Goal: Communication & Community: Answer question/provide support

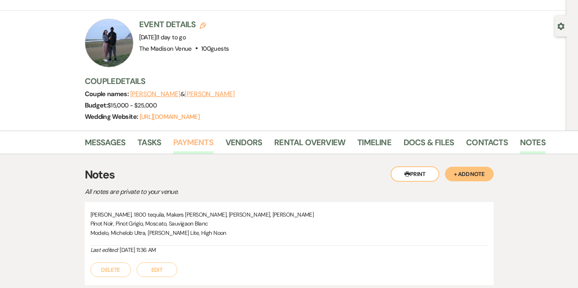
scroll to position [100, 0]
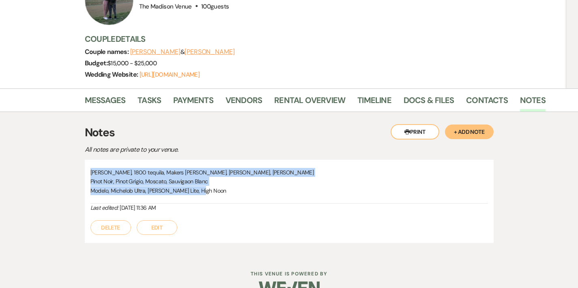
drag, startPoint x: 63, startPoint y: 151, endPoint x: 174, endPoint y: 168, distance: 112.1
click at [174, 168] on div "Titos, 1800 tequila, Makers Mark, Bombay Gin, Johnny Walker Pinot Noir, Pinot G…" at bounding box center [289, 186] width 398 height 36
copy div "Titos, 1800 tequila, Makers Mark, Bombay Gin, Johnny Walker Pinot Noir, Pinot G…"
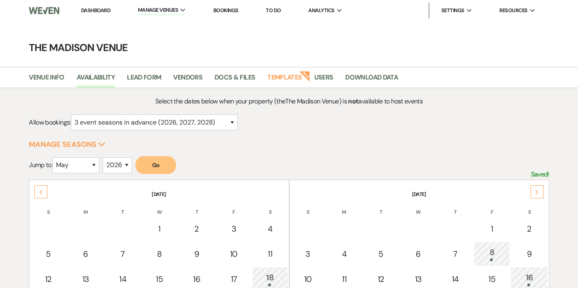
select select "3"
select select "5"
select select "2026"
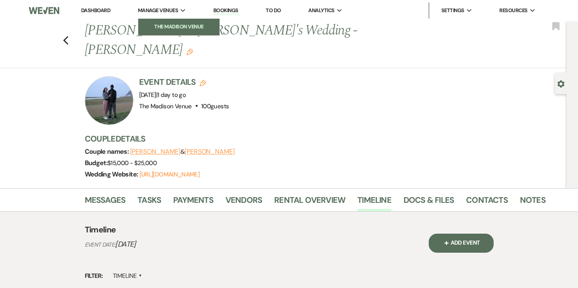
click at [168, 22] on link "The Madison Venue" at bounding box center [178, 27] width 81 height 16
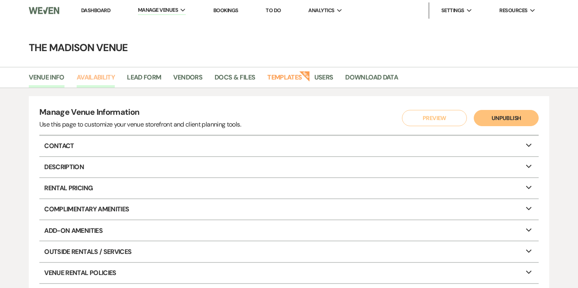
click at [113, 82] on link "Availability" at bounding box center [96, 79] width 38 height 15
select select "3"
select select "2026"
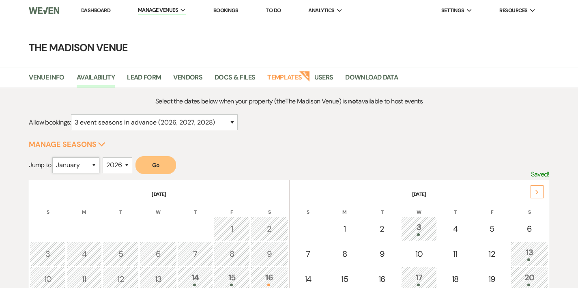
click at [76, 170] on select "January February March April May June July August September October November De…" at bounding box center [75, 165] width 47 height 16
select select "11"
click at [158, 157] on button "Go" at bounding box center [155, 165] width 41 height 18
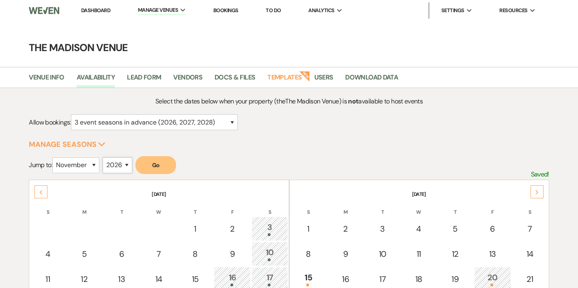
click at [125, 164] on select "2025 2026 2027 2028 2029" at bounding box center [118, 165] width 30 height 16
select select "2025"
click at [160, 163] on button "Go" at bounding box center [155, 165] width 41 height 18
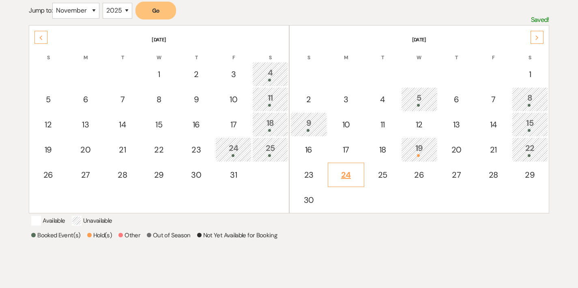
scroll to position [216, 0]
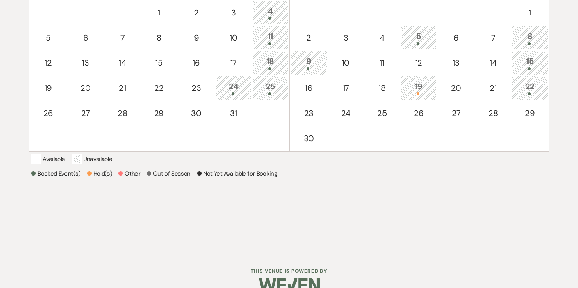
click at [525, 63] on div "15" at bounding box center [529, 62] width 27 height 15
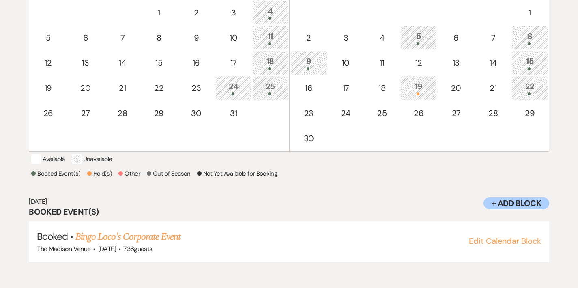
scroll to position [0, 0]
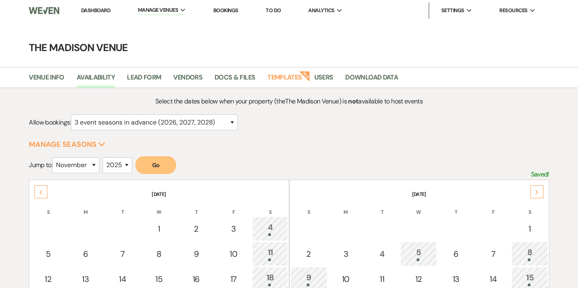
click at [88, 9] on link "Dashboard" at bounding box center [95, 10] width 29 height 7
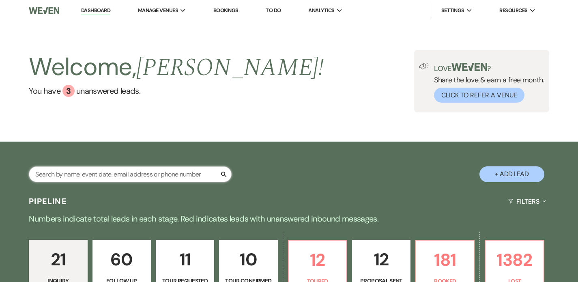
click at [120, 171] on input "text" at bounding box center [130, 174] width 203 height 16
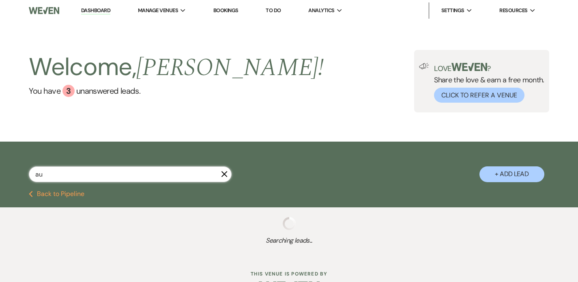
type input "aub"
select select "2"
select select "9"
select select "8"
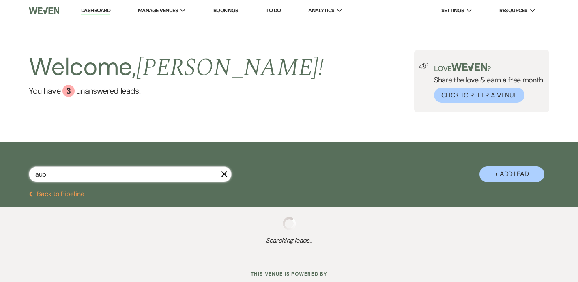
select select "6"
select select "9"
select select "4"
select select "8"
select select "5"
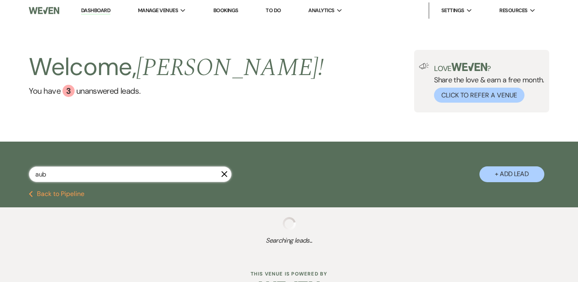
select select "8"
select select "5"
select select "8"
select select "10"
select select "8"
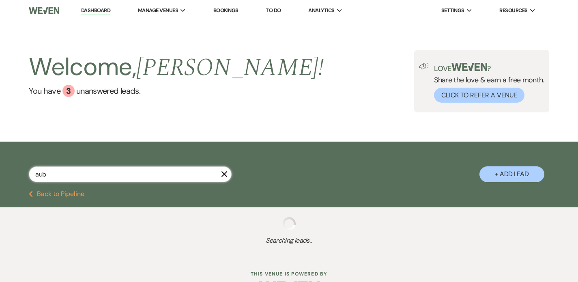
select select "5"
select select "8"
select select "10"
select select "8"
select select "5"
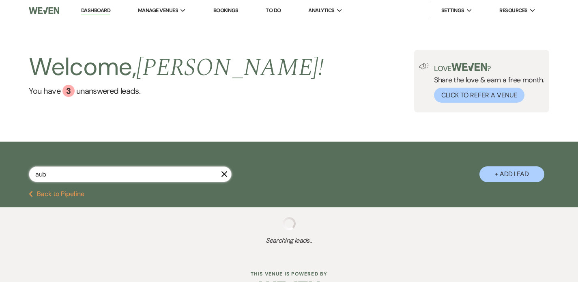
select select "8"
select select "5"
select select "8"
select select "5"
select select "8"
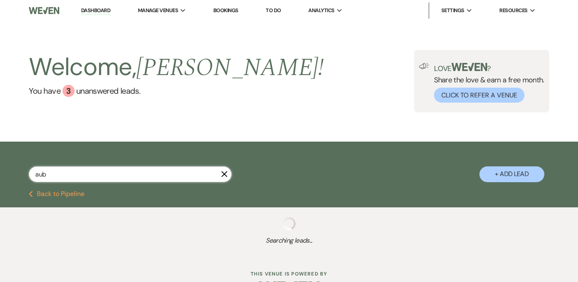
select select "11"
select select "8"
select select "5"
select select "8"
select select "5"
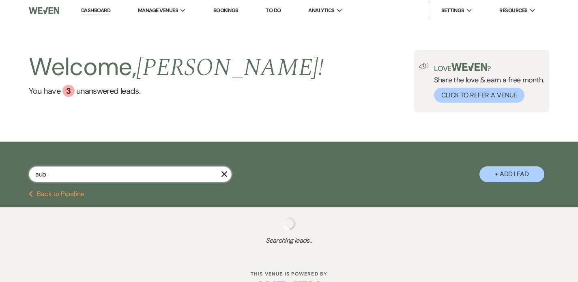
select select "8"
select select "5"
select select "8"
select select "5"
select select "8"
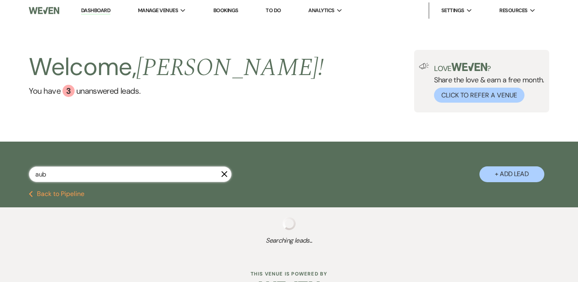
select select "10"
select select "8"
select select "5"
select select "8"
select select "4"
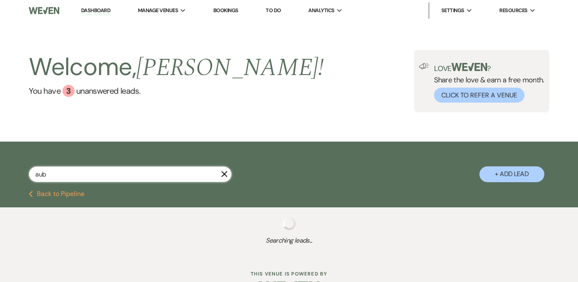
select select "8"
select select "6"
select select "8"
select select "5"
select select "8"
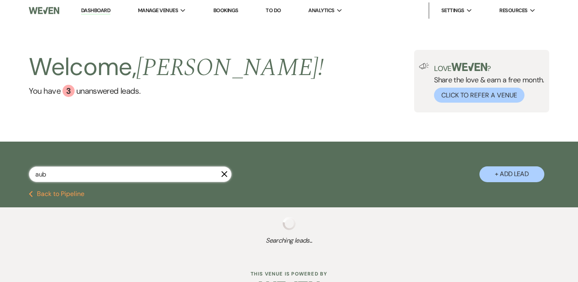
select select "6"
select select "8"
select select "5"
select select "8"
select select "5"
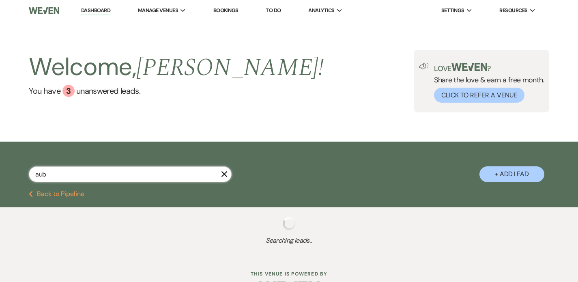
select select "8"
select select "5"
select select "8"
select select "5"
select select "8"
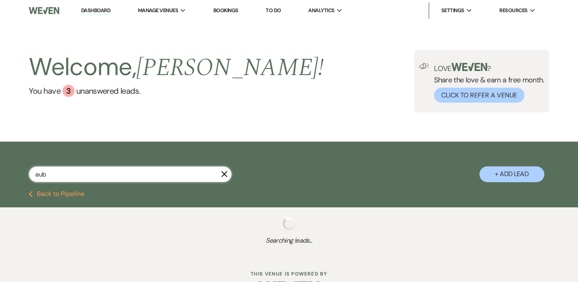
select select "5"
select select "8"
select select "5"
select select "8"
select select "6"
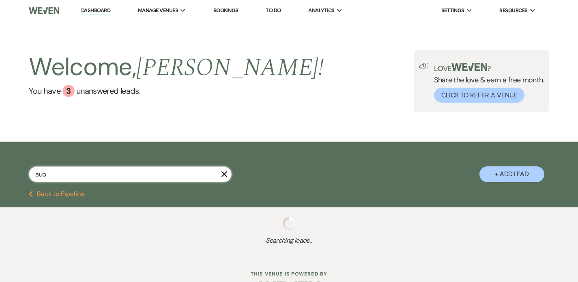
select select "8"
select select "1"
select select "8"
select select "5"
select select "8"
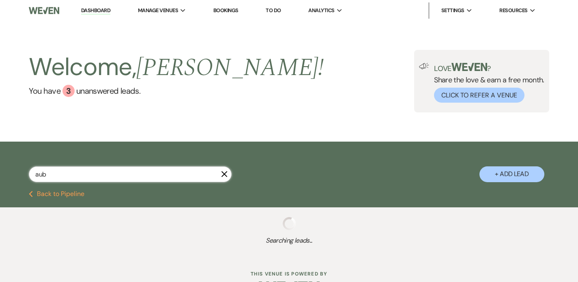
select select "6"
select select "8"
select select "5"
select select "8"
select select "6"
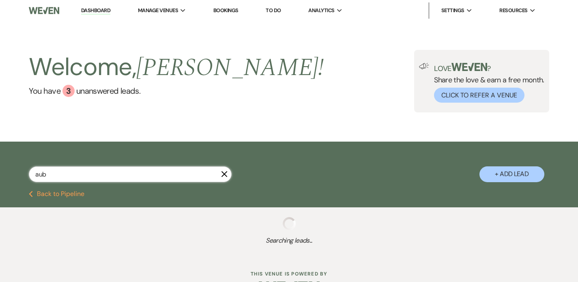
select select "8"
select select "5"
select select "8"
select select "10"
select select "8"
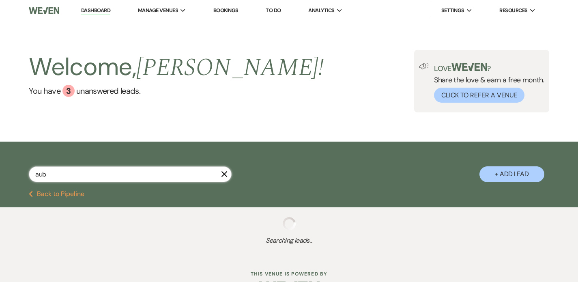
select select "1"
select select "8"
select select "5"
select select "8"
select select "10"
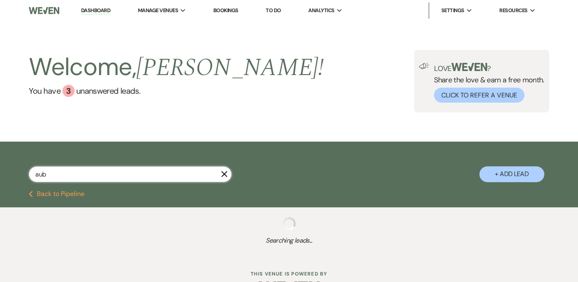
select select "8"
select select "5"
select select "8"
select select "4"
select select "8"
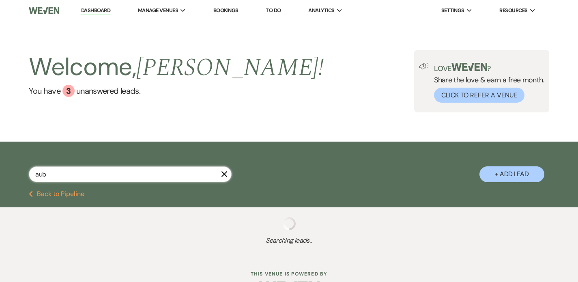
select select "5"
select select "8"
select select "5"
select select "8"
select select "5"
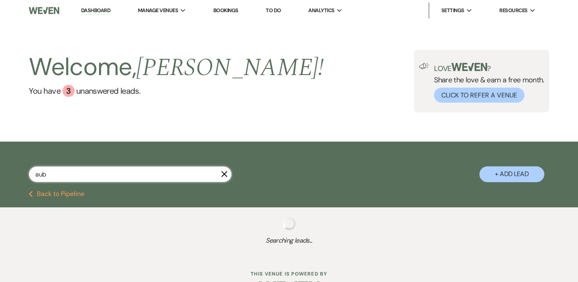
select select "8"
select select "5"
select select "8"
select select "5"
select select "8"
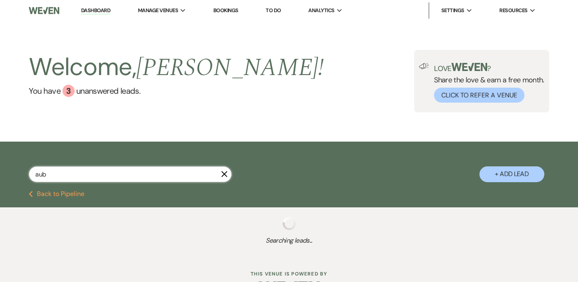
select select "5"
select select "8"
select select "3"
select select "8"
select select "5"
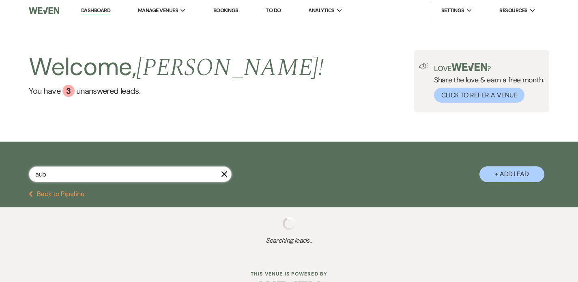
select select "8"
select select "6"
select select "8"
select select "5"
select select "8"
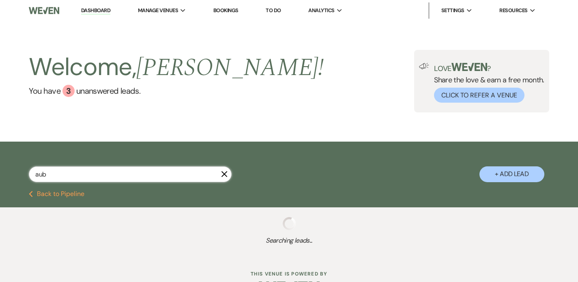
select select "5"
select select "8"
select select "5"
select select "8"
select select "5"
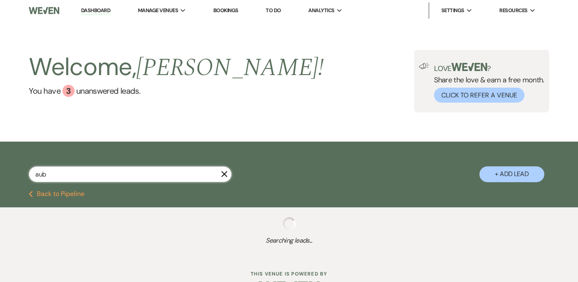
select select "8"
select select "1"
select select "8"
select select "10"
select select "8"
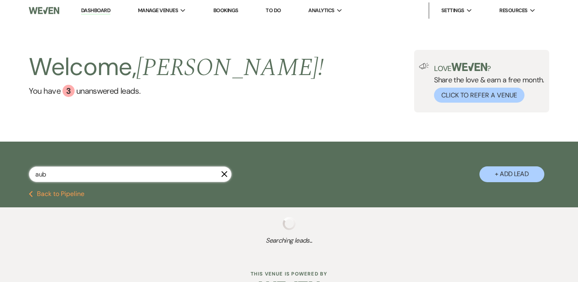
select select "10"
select select "8"
select select "5"
select select "8"
select select "5"
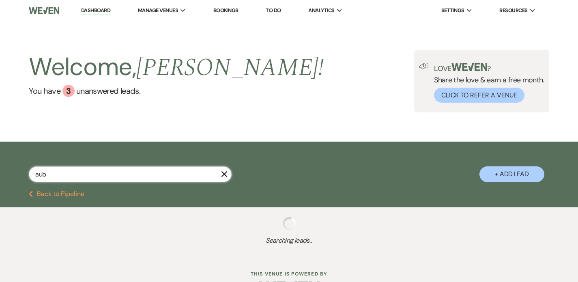
select select "8"
select select "5"
select select "8"
select select "5"
select select "8"
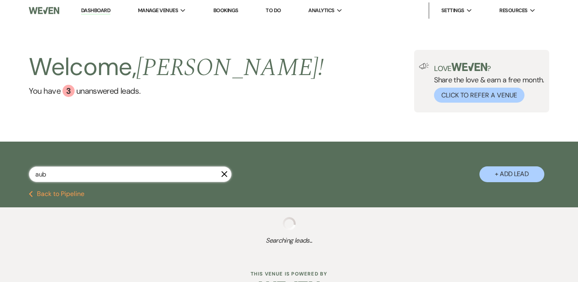
select select "5"
select select "8"
select select "5"
select select "8"
select select "5"
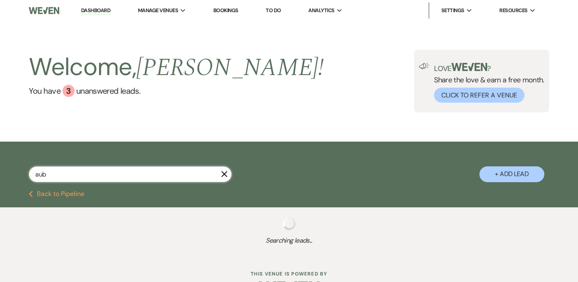
select select "8"
select select "5"
select select "8"
select select "5"
select select "8"
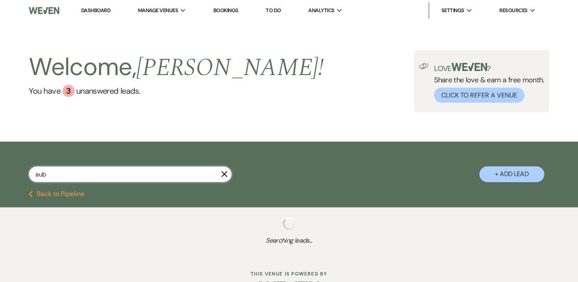
select select "5"
select select "8"
select select "5"
select select "8"
select select "1"
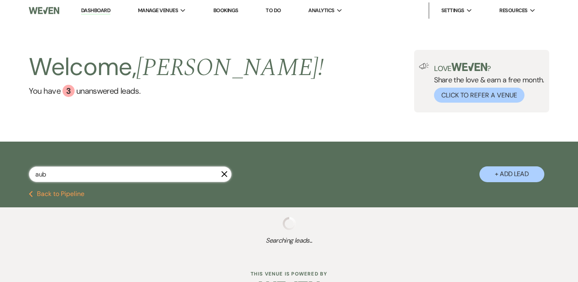
select select "8"
select select "5"
select select "8"
select select "5"
select select "8"
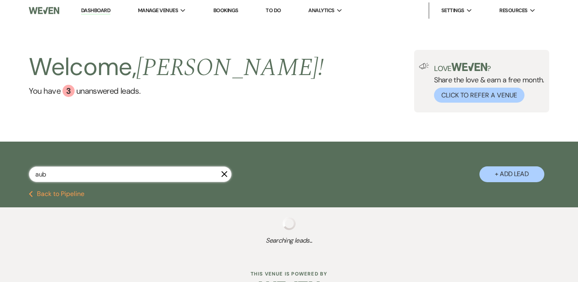
select select "6"
select select "8"
select select "5"
select select "8"
select select "1"
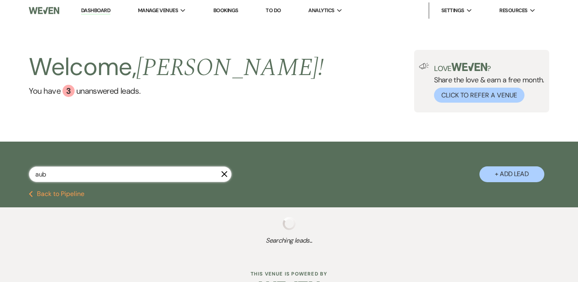
select select "8"
select select "7"
select select "8"
select select "6"
select select "8"
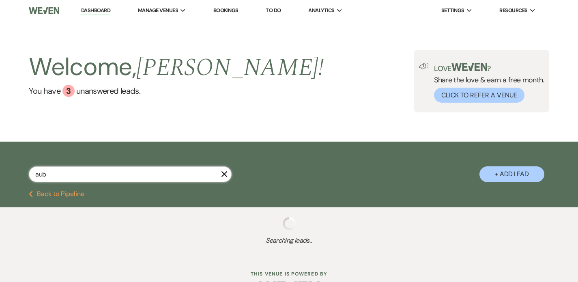
select select "5"
select select "8"
select select "5"
select select "8"
select select "5"
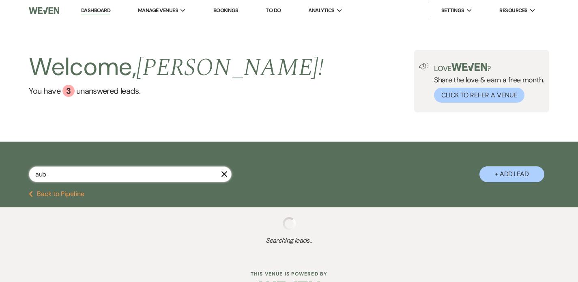
select select "8"
select select "5"
select select "8"
select select "5"
select select "8"
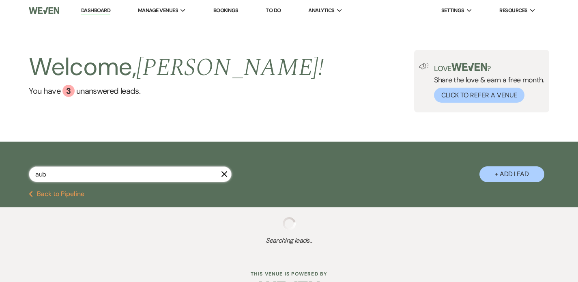
select select "11"
select select "8"
select select "6"
select select "8"
select select "11"
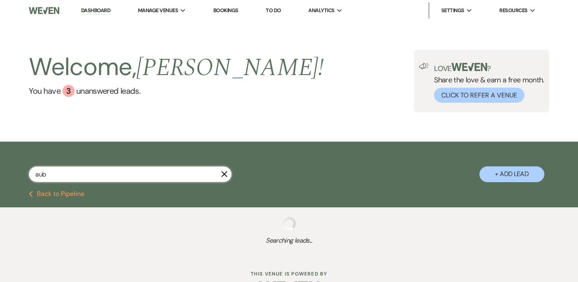
select select "8"
select select "5"
select select "8"
select select "5"
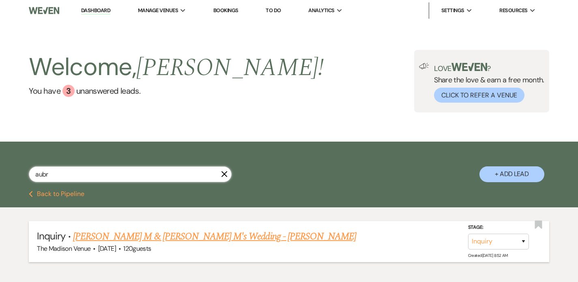
type input "aubr"
click at [172, 236] on link "Zev M & Aubree M's Wedding - Anthony" at bounding box center [214, 236] width 283 height 15
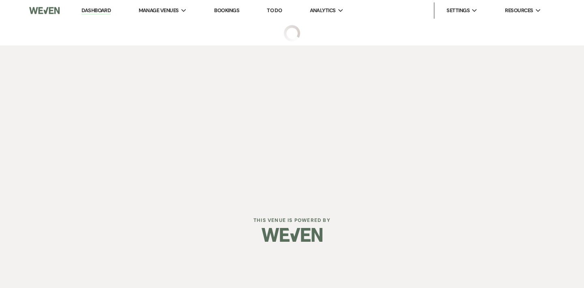
select select "17"
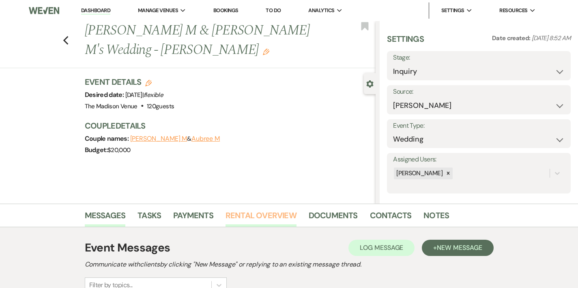
scroll to position [107, 0]
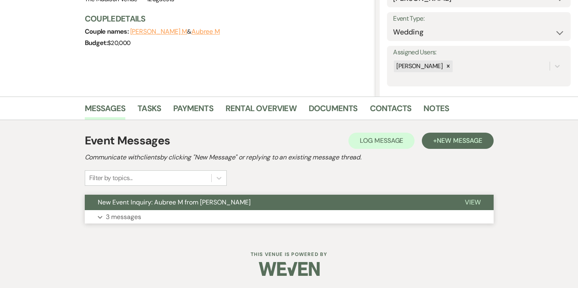
click at [273, 204] on button "New Event Inquiry: Aubree M from Zola" at bounding box center [268, 202] width 367 height 15
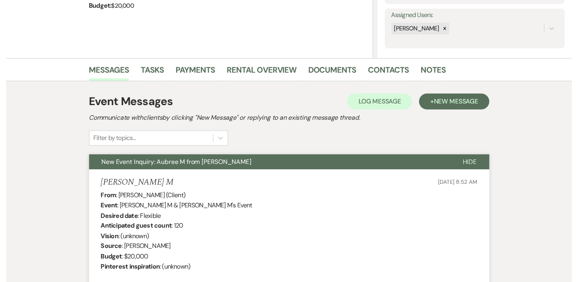
scroll to position [0, 0]
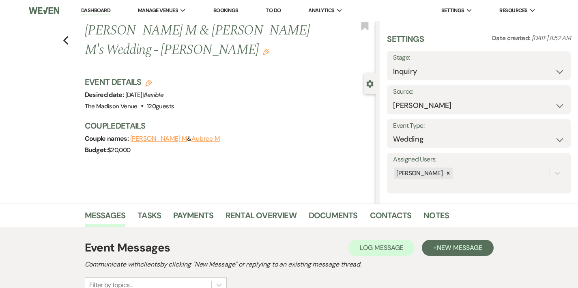
click at [462, 61] on label "Stage:" at bounding box center [479, 58] width 172 height 12
click at [461, 73] on select "Inquiry Follow Up Tour Requested Tour Confirmed Toured Proposal Sent Booked Lost" at bounding box center [479, 72] width 172 height 16
select select "8"
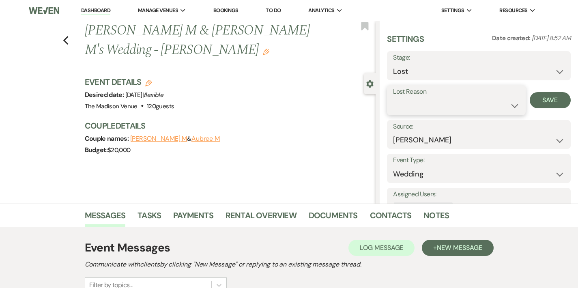
click at [449, 104] on select "Booked Elsewhere Budget Date Unavailable No Response Not a Good Match Capacity …" at bounding box center [456, 106] width 126 height 16
select select "8"
click at [546, 103] on button "Save" at bounding box center [550, 100] width 41 height 16
click at [63, 36] on icon "Previous" at bounding box center [66, 41] width 6 height 10
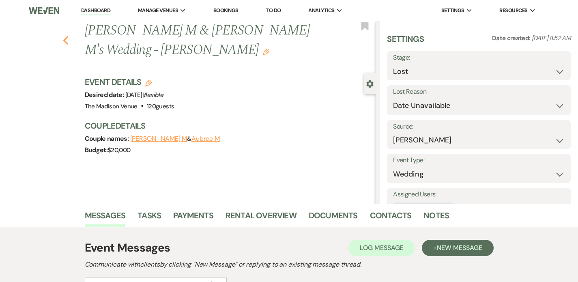
select select "8"
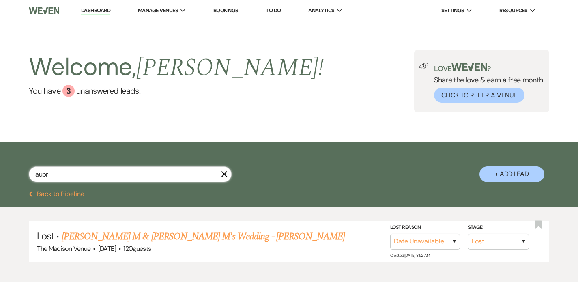
click at [94, 178] on input "aubr" at bounding box center [130, 174] width 203 height 16
click at [99, 11] on link "Dashboard" at bounding box center [95, 11] width 29 height 8
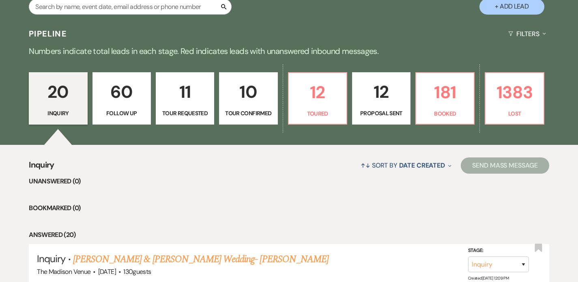
scroll to position [179, 0]
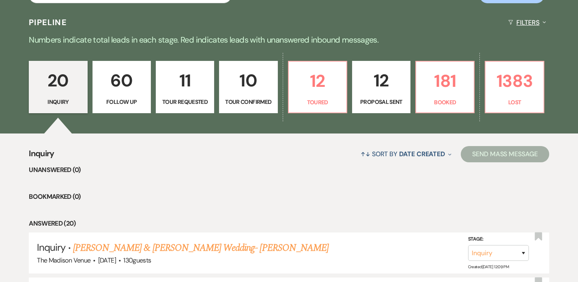
click at [524, 22] on button "Filters Expand" at bounding box center [527, 23] width 44 height 22
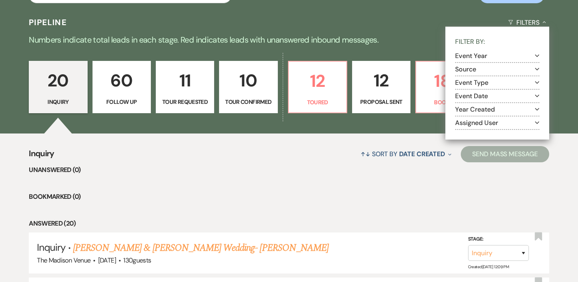
click at [497, 119] on button "Assigned User Expand" at bounding box center [497, 122] width 84 height 6
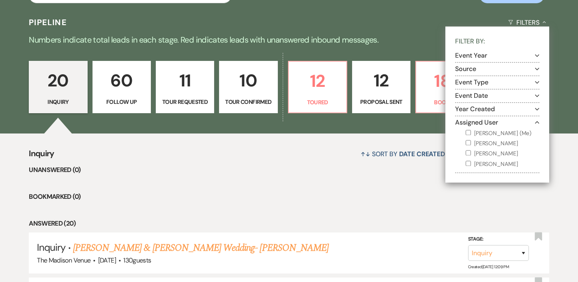
click at [471, 133] on input "Anthony Licursi (Me)" at bounding box center [468, 132] width 5 height 5
checkbox input "true"
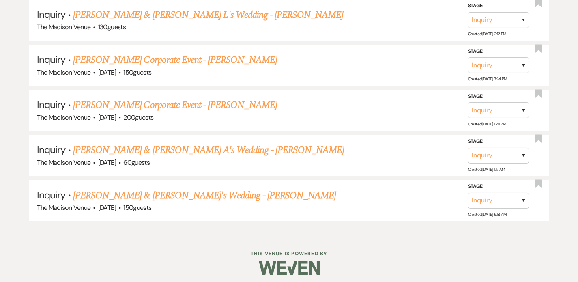
scroll to position [548, 0]
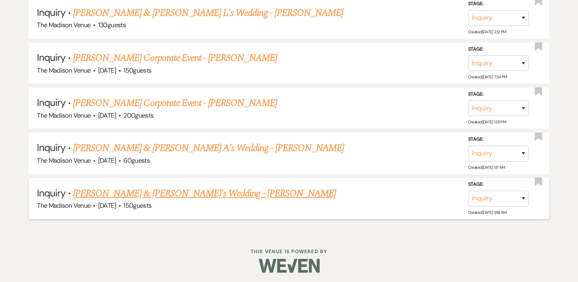
click at [203, 192] on link "Jack K & Jennifer C's Wedding - Anthony" at bounding box center [204, 193] width 263 height 15
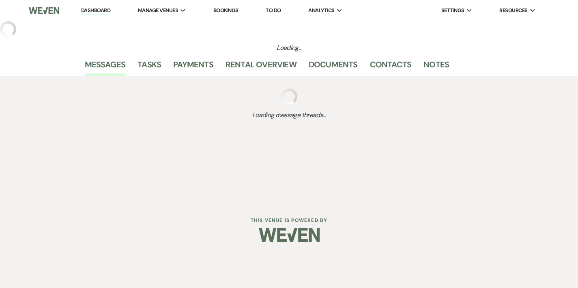
select select "17"
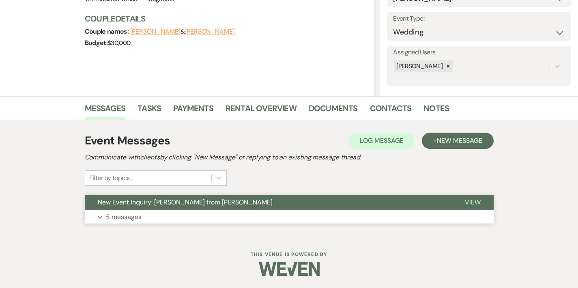
click at [241, 204] on button "New Event Inquiry: Jennifer C from Zola" at bounding box center [268, 202] width 367 height 15
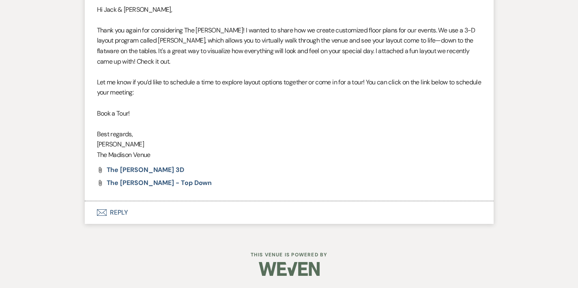
click at [95, 210] on button "Envelope Reply" at bounding box center [289, 212] width 409 height 23
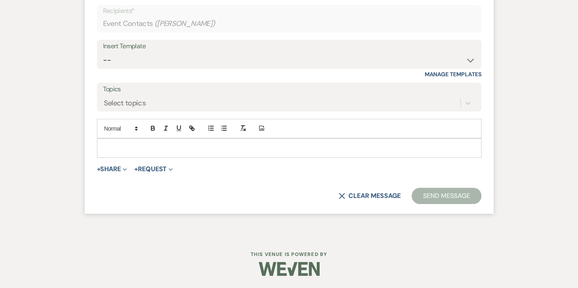
scroll to position [2700, 0]
click at [122, 68] on select "-- Weven Planning Portal Introduction (Booked Events) Corporate Lead Follow Up …" at bounding box center [289, 60] width 372 height 16
select select "4302"
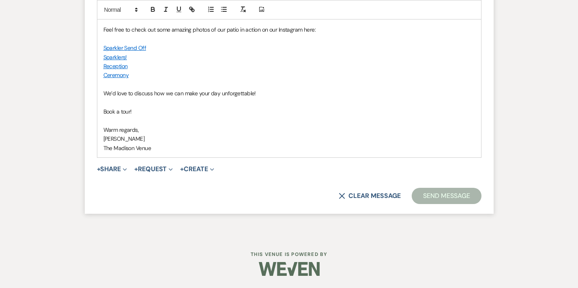
scroll to position [2941, 0]
click at [473, 199] on button "Send Message" at bounding box center [446, 196] width 69 height 16
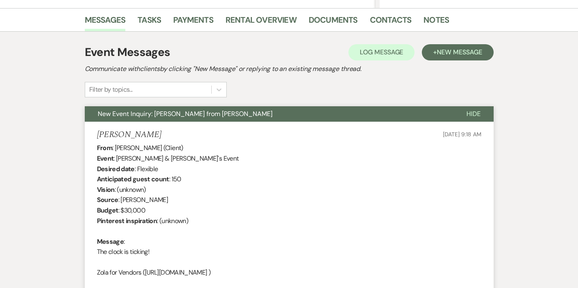
scroll to position [0, 0]
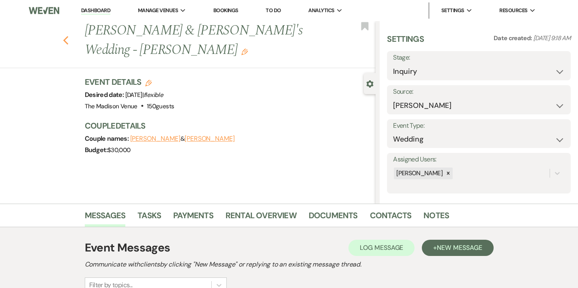
click at [63, 36] on icon "Previous" at bounding box center [66, 41] width 6 height 10
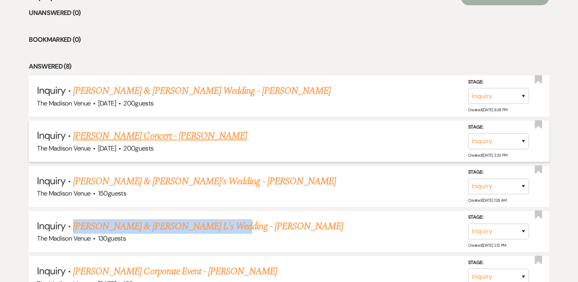
scroll to position [335, 0]
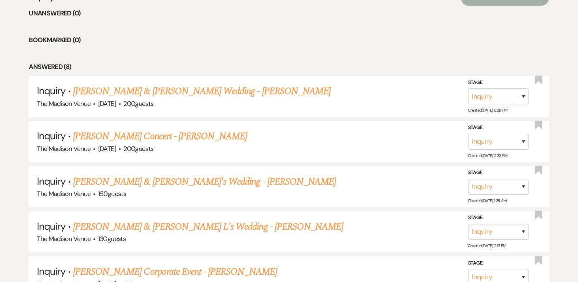
click at [201, 52] on ul "Unanswered (0) Bookmarked (0) Answered (8) Inquiry · Dillon Persaud & Prerna Si…" at bounding box center [289, 220] width 520 height 424
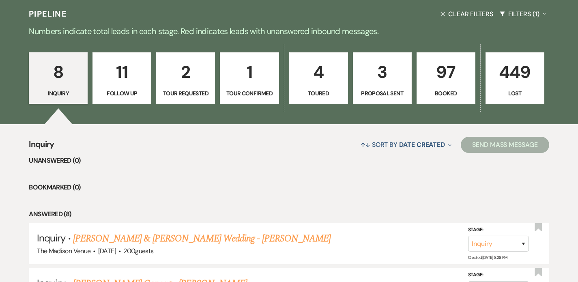
click at [120, 84] on p "11" at bounding box center [122, 71] width 48 height 27
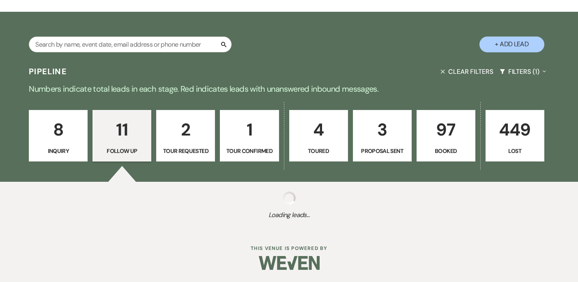
select select "9"
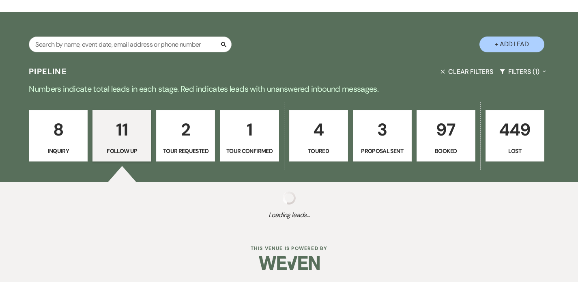
select select "9"
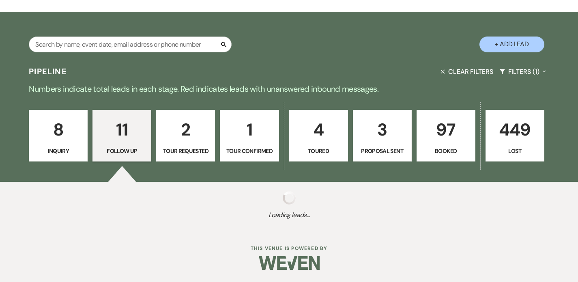
select select "9"
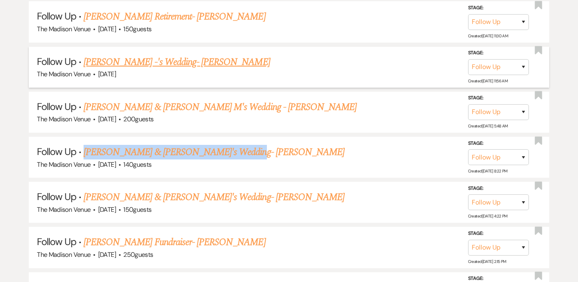
scroll to position [450, 0]
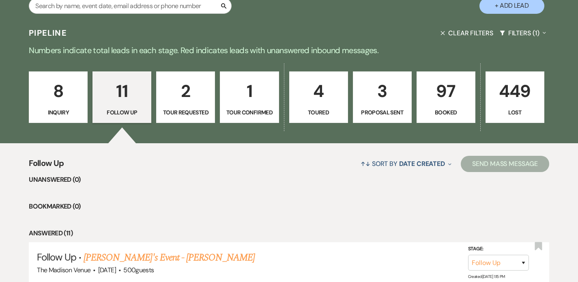
click at [194, 94] on p "2" at bounding box center [185, 90] width 48 height 27
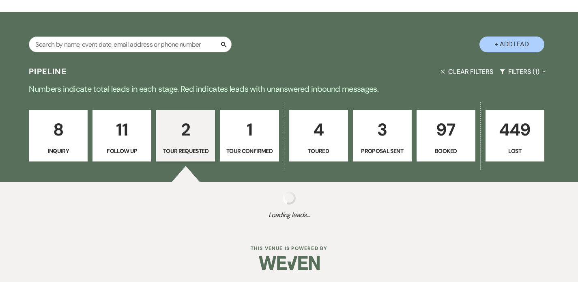
select select "2"
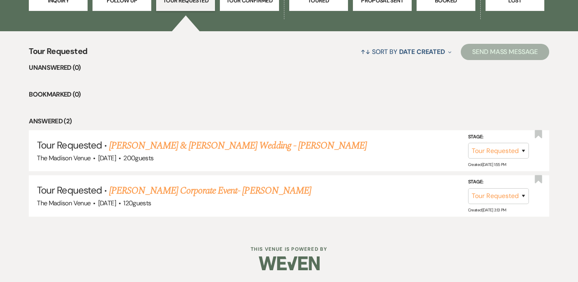
scroll to position [280, 0]
click at [183, 147] on link "Bradley Kmetz & Sydni Wagner's Wedding - Anthony" at bounding box center [238, 145] width 258 height 15
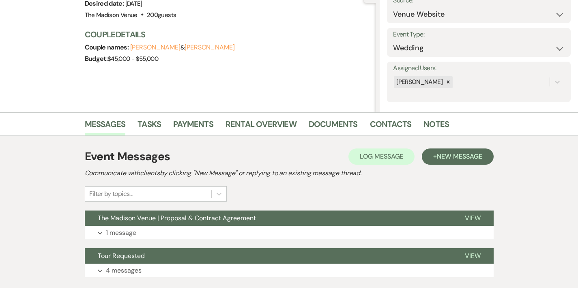
scroll to position [145, 0]
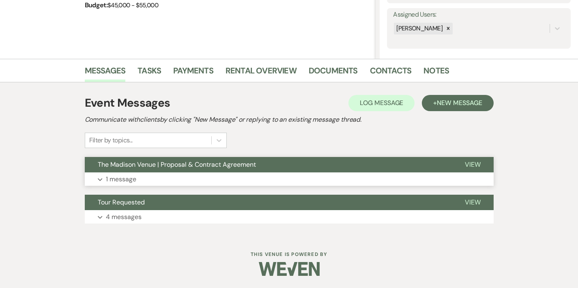
click at [180, 165] on span "The Madison Venue | Proposal & Contract Agreement" at bounding box center [177, 164] width 158 height 9
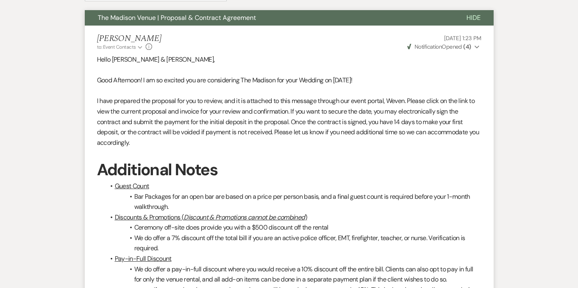
scroll to position [289, 0]
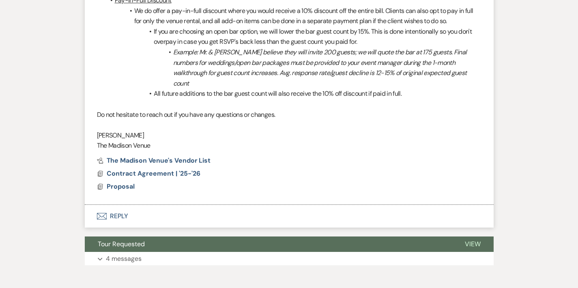
click at [90, 205] on button "Envelope Reply" at bounding box center [289, 216] width 409 height 23
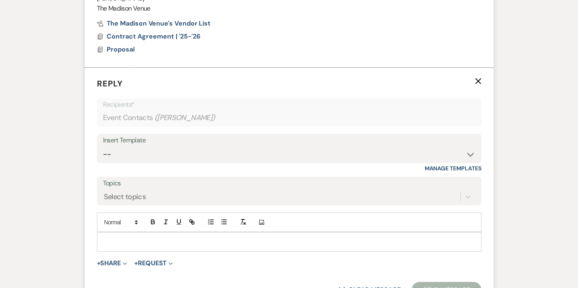
scroll to position [690, 0]
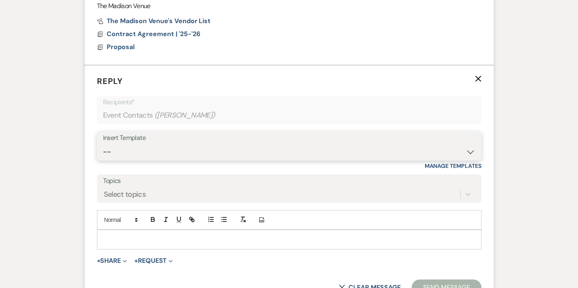
click at [120, 144] on select "-- Weven Planning Portal Introduction (Booked Events) Corporate Lead Follow Up …" at bounding box center [289, 152] width 372 height 16
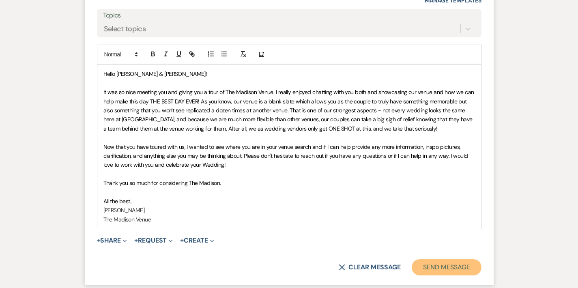
click at [481, 259] on button "Send Message" at bounding box center [446, 267] width 69 height 16
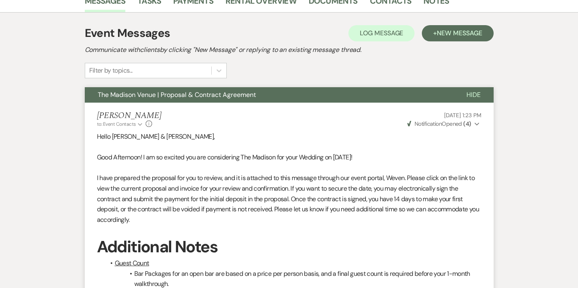
scroll to position [0, 0]
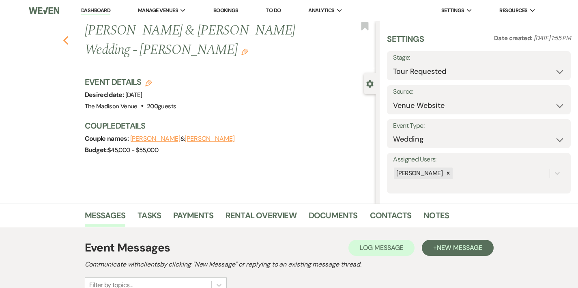
click at [63, 38] on icon "Previous" at bounding box center [66, 41] width 6 height 10
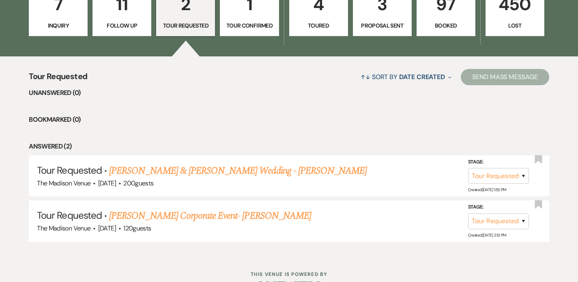
scroll to position [247, 0]
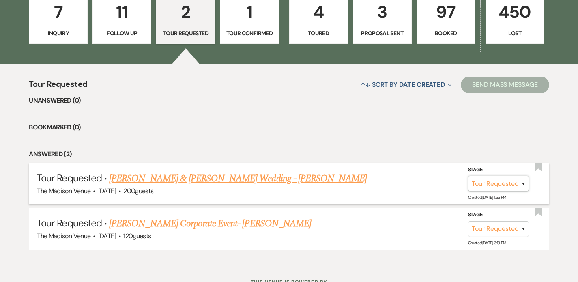
click at [503, 183] on select "Inquiry Follow Up Tour Requested Tour Confirmed Toured Proposal Sent Booked Lost" at bounding box center [498, 184] width 61 height 16
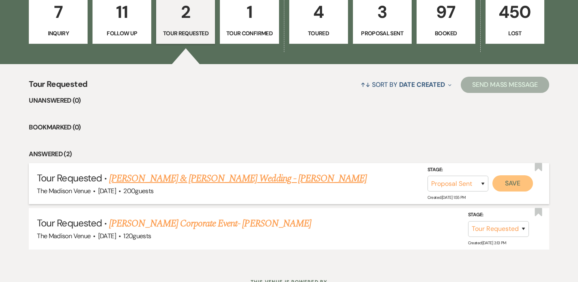
click at [507, 186] on button "Save" at bounding box center [513, 183] width 41 height 16
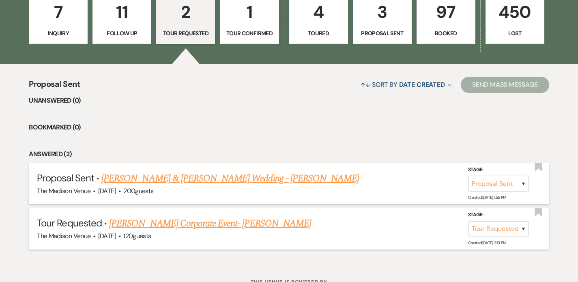
scroll to position [236, 0]
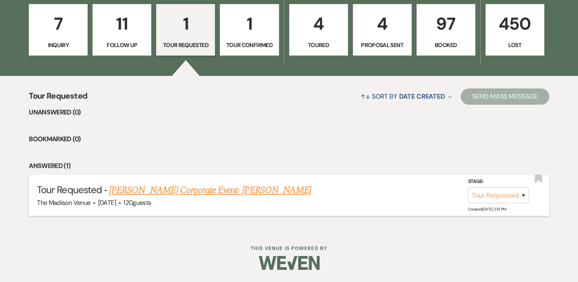
click at [206, 189] on link "Natalie Hamlin's Corporate Event- Anthony" at bounding box center [210, 190] width 202 height 15
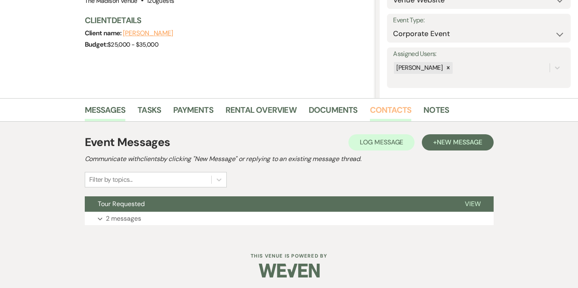
click at [370, 112] on link "Contacts" at bounding box center [391, 112] width 42 height 18
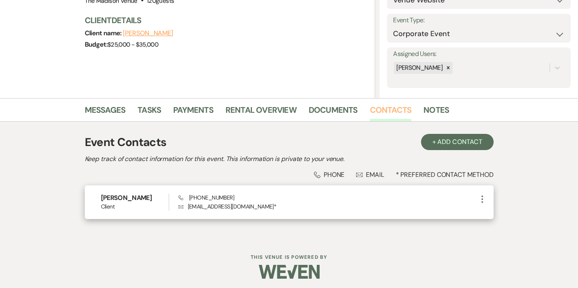
scroll to position [108, 0]
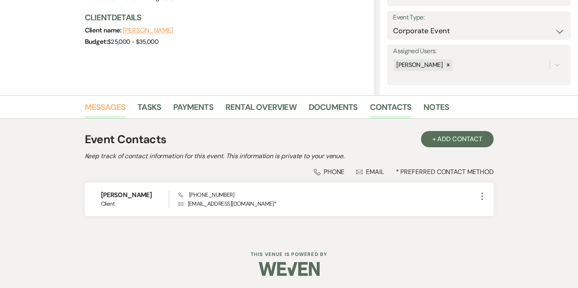
click at [86, 111] on link "Messages" at bounding box center [105, 110] width 41 height 18
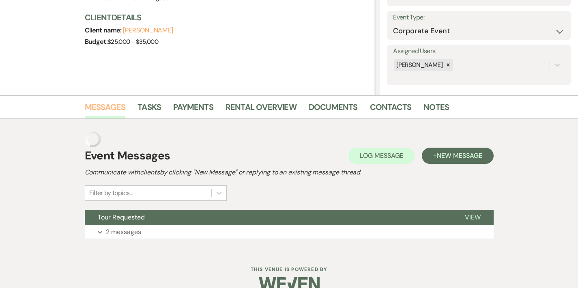
scroll to position [107, 0]
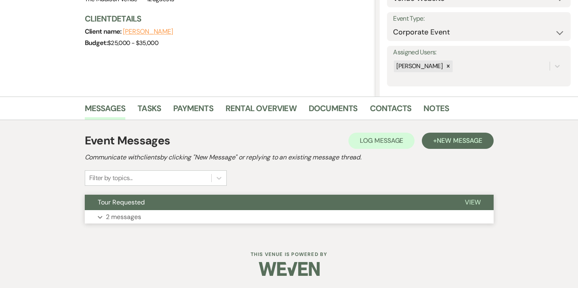
click at [208, 196] on button "Tour Requested" at bounding box center [268, 202] width 367 height 15
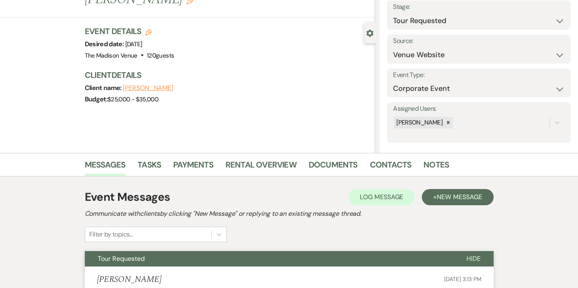
scroll to position [0, 0]
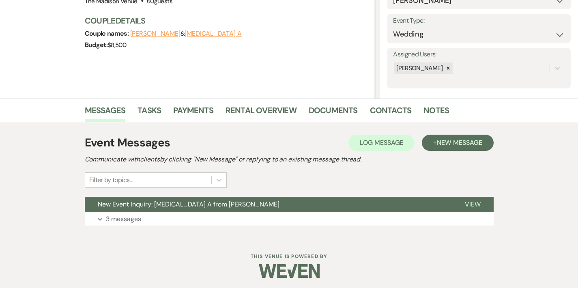
scroll to position [107, 0]
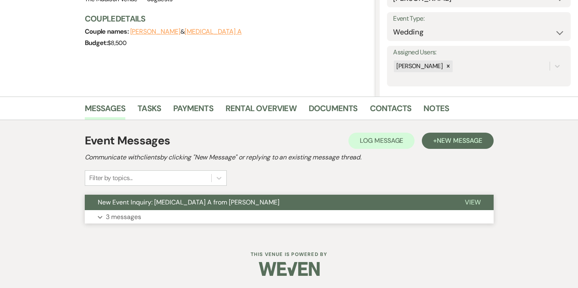
click at [220, 203] on button "New Event Inquiry: Alli A from Zola" at bounding box center [268, 202] width 367 height 15
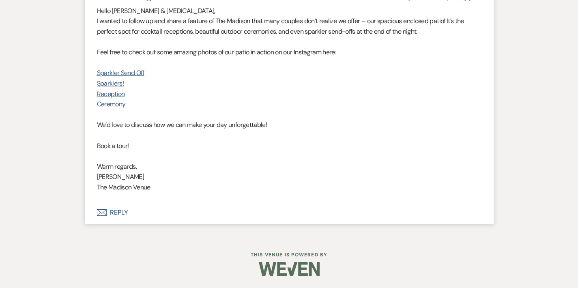
scroll to position [2160, 0]
click at [88, 204] on button "Envelope Reply" at bounding box center [289, 212] width 409 height 23
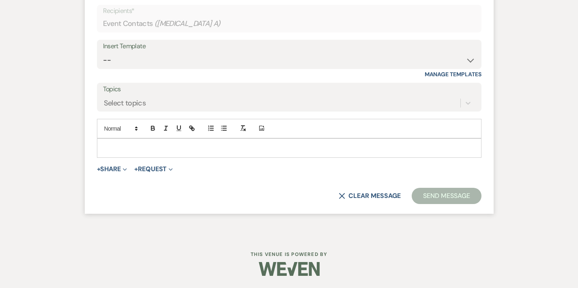
scroll to position [2301, 0]
click at [127, 68] on select "-- Weven Planning Portal Introduction (Booked Events) Corporate Lead Follow Up …" at bounding box center [289, 60] width 372 height 16
select select "4271"
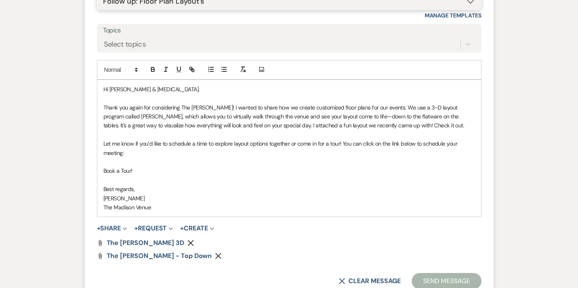
scroll to position [2522, 0]
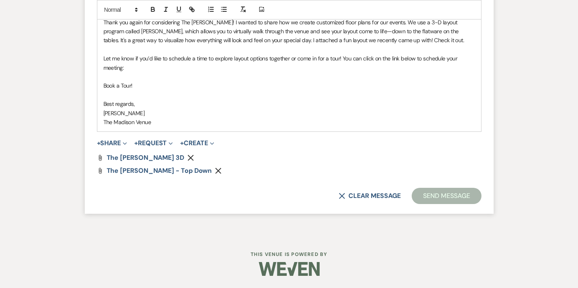
click at [481, 198] on button "Send Message" at bounding box center [446, 196] width 69 height 16
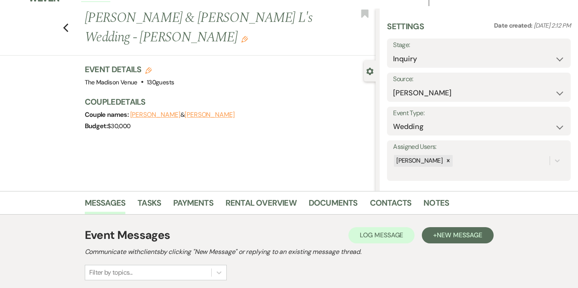
scroll to position [107, 0]
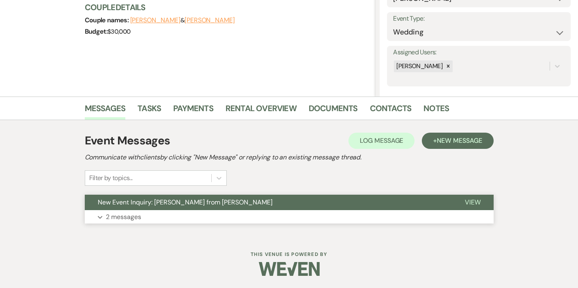
click at [245, 201] on button "New Event Inquiry: [PERSON_NAME] from [PERSON_NAME]" at bounding box center [268, 202] width 367 height 15
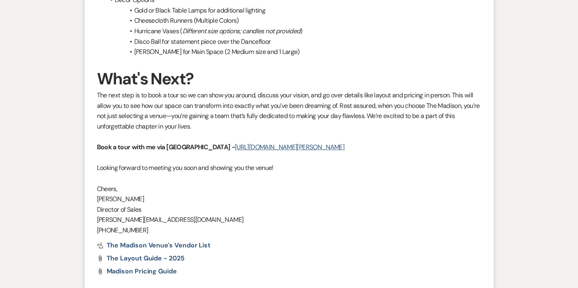
scroll to position [1946, 0]
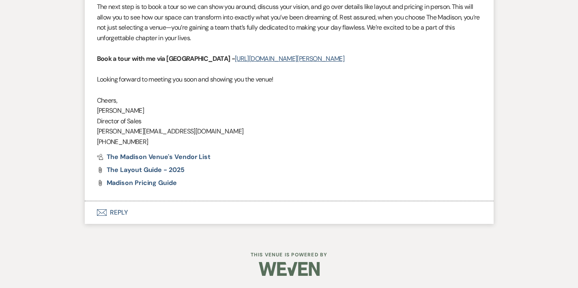
click at [89, 209] on button "Envelope Reply" at bounding box center [289, 212] width 409 height 23
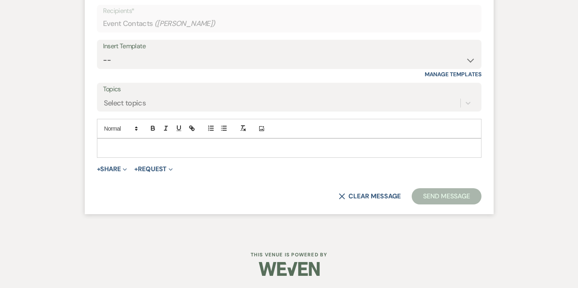
scroll to position [2173, 0]
click at [175, 60] on select "-- Weven Planning Portal Introduction (Booked Events) Corporate Lead Follow Up …" at bounding box center [289, 60] width 372 height 16
click at [128, 59] on select "-- Weven Planning Portal Introduction (Booked Events) Corporate Lead Follow Up …" at bounding box center [289, 60] width 372 height 16
select select "4271"
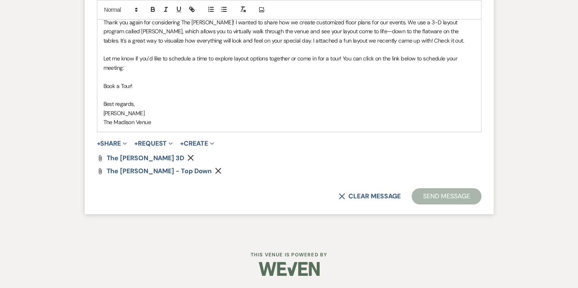
scroll to position [2308, 0]
click at [470, 194] on button "Send Message" at bounding box center [446, 196] width 69 height 16
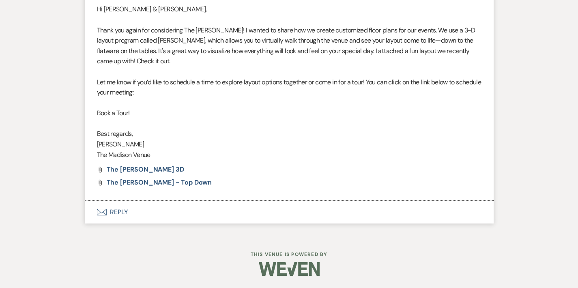
scroll to position [2151, 0]
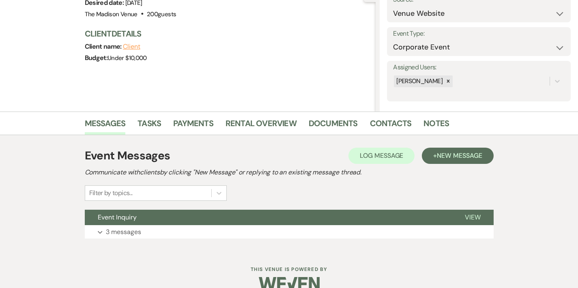
scroll to position [107, 0]
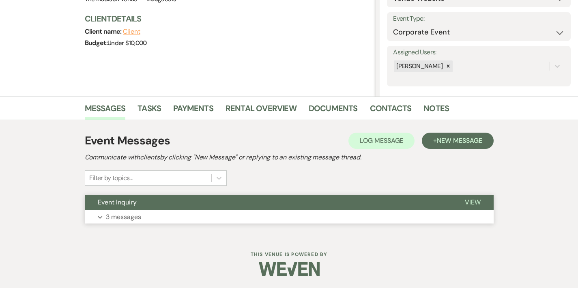
click at [199, 198] on button "Event Inquiry" at bounding box center [268, 202] width 367 height 15
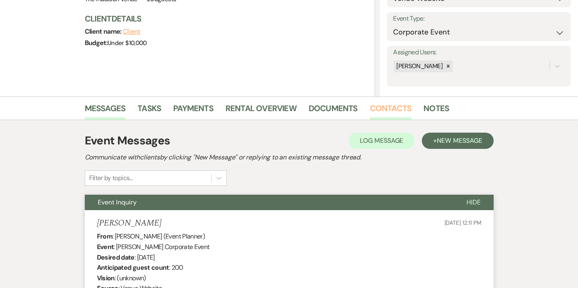
click at [370, 110] on link "Contacts" at bounding box center [391, 111] width 42 height 18
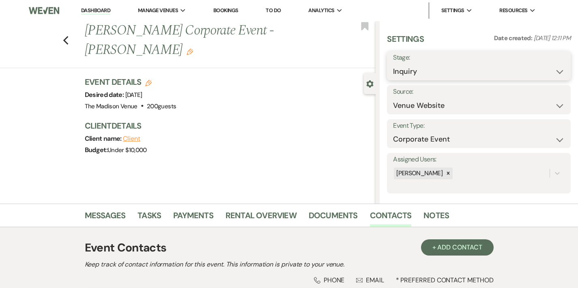
click at [433, 76] on select "Inquiry Follow Up Tour Requested Tour Confirmed Toured Proposal Sent Booked Lost" at bounding box center [479, 72] width 172 height 16
select select "8"
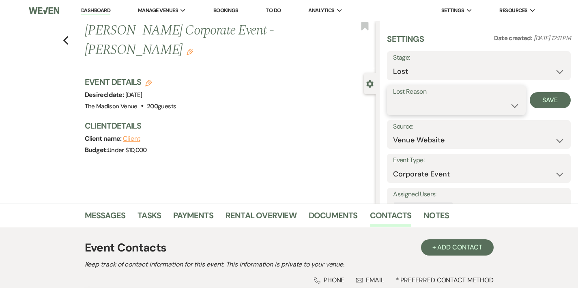
click at [454, 107] on select "Booked Elsewhere Budget Date Unavailable No Response Not a Good Match Capacity …" at bounding box center [456, 106] width 126 height 16
select select "6"
click at [549, 98] on button "Save" at bounding box center [550, 100] width 41 height 16
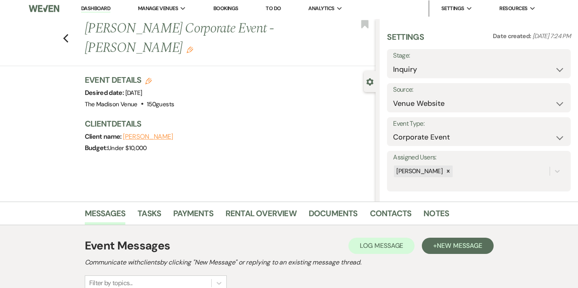
scroll to position [9, 0]
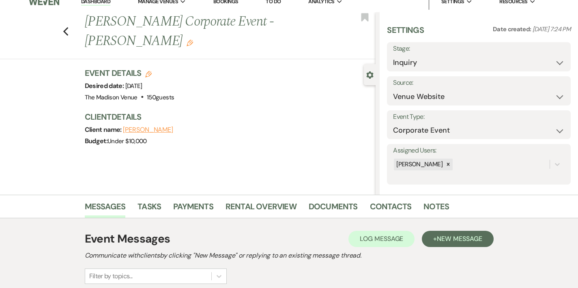
click at [370, 199] on li "Contacts" at bounding box center [397, 207] width 54 height 19
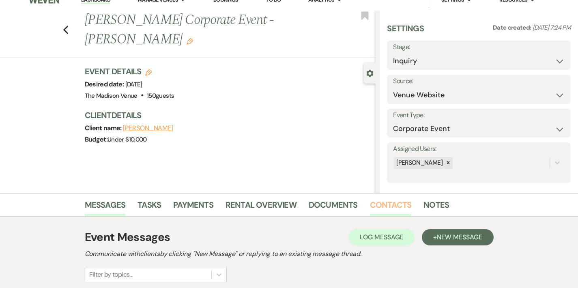
click at [370, 207] on link "Contacts" at bounding box center [391, 207] width 42 height 18
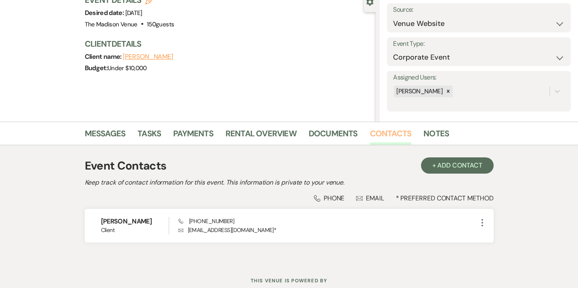
scroll to position [108, 0]
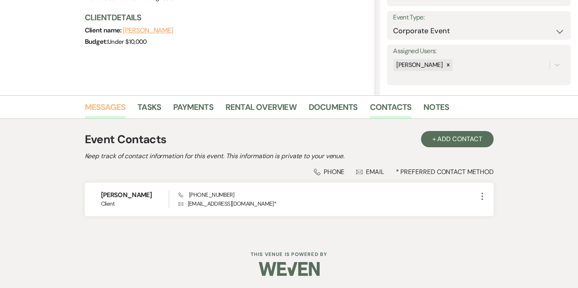
click at [85, 105] on link "Messages" at bounding box center [105, 110] width 41 height 18
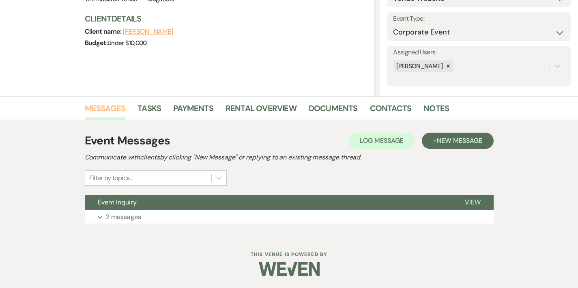
scroll to position [107, 0]
click at [171, 200] on button "Event Inquiry" at bounding box center [268, 202] width 367 height 15
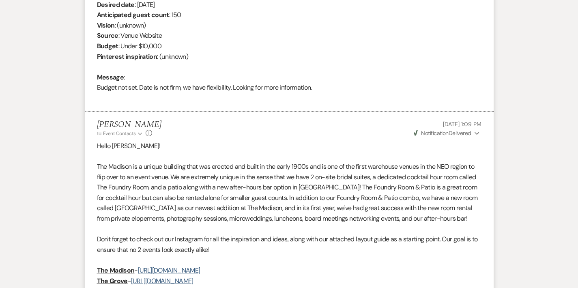
scroll to position [0, 0]
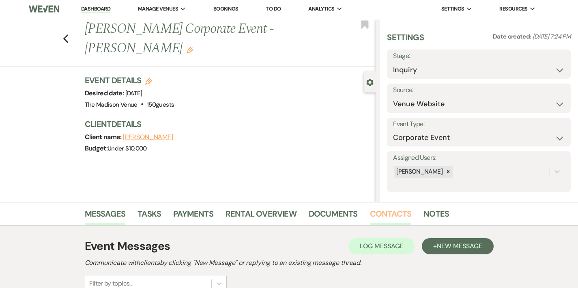
click at [370, 207] on link "Contacts" at bounding box center [391, 216] width 42 height 18
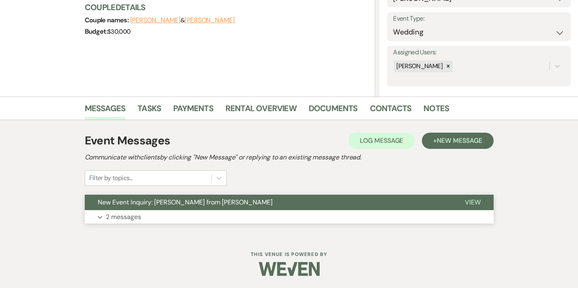
click at [213, 202] on button "New Event Inquiry: [PERSON_NAME] from [PERSON_NAME]" at bounding box center [268, 202] width 367 height 15
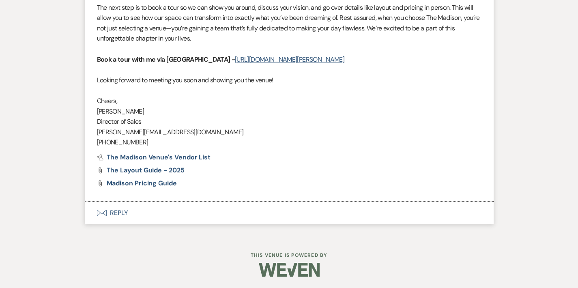
scroll to position [1946, 0]
click at [86, 215] on button "Envelope Reply" at bounding box center [289, 212] width 409 height 23
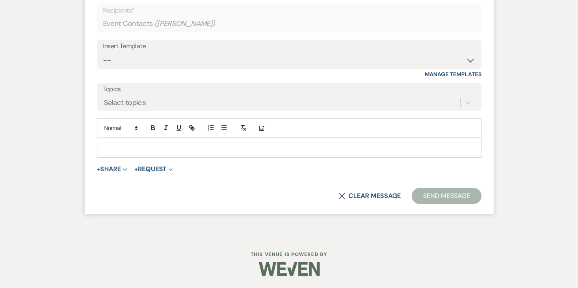
scroll to position [2087, 0]
click at [129, 68] on select "-- Weven Planning Portal Introduction (Booked Events) Corporate Lead Follow Up …" at bounding box center [289, 60] width 372 height 16
select select "4271"
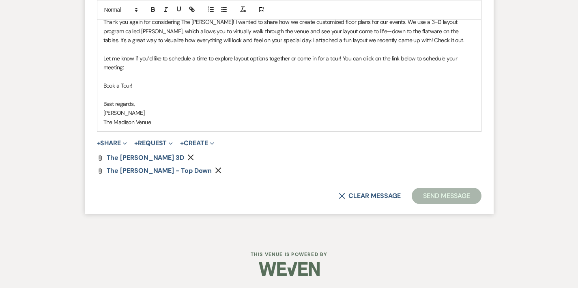
click at [480, 195] on button "Send Message" at bounding box center [446, 196] width 69 height 16
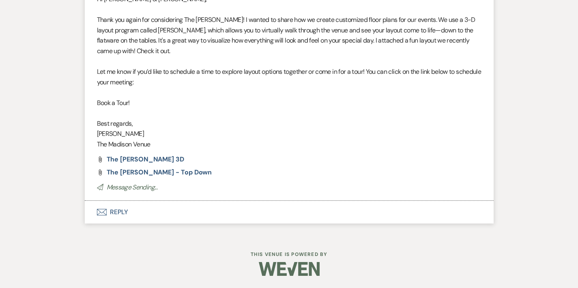
scroll to position [2161, 0]
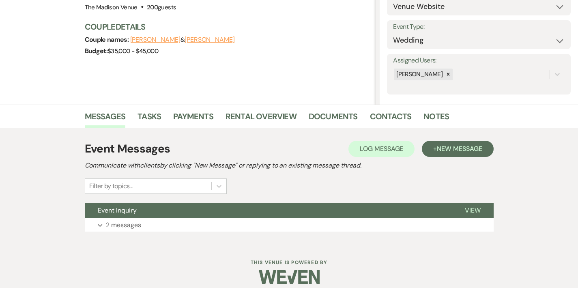
scroll to position [107, 0]
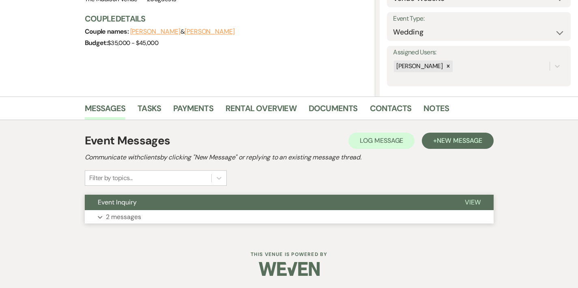
click at [230, 198] on button "Event Inquiry" at bounding box center [268, 202] width 367 height 15
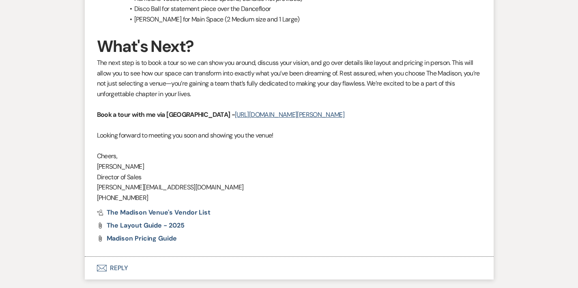
scroll to position [981, 0]
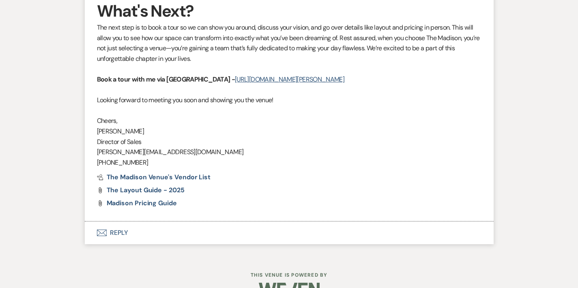
click at [93, 222] on button "Envelope Reply" at bounding box center [289, 233] width 409 height 23
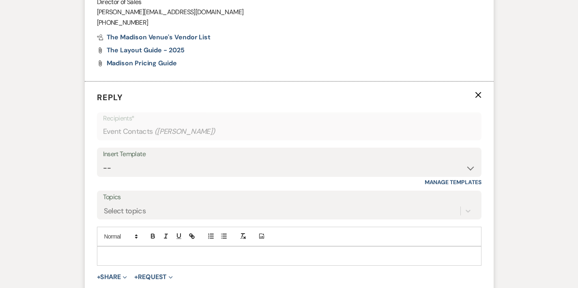
scroll to position [1121, 0]
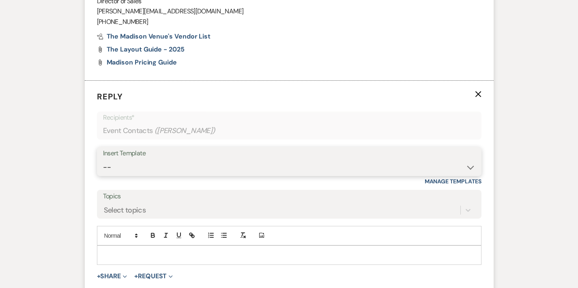
click at [189, 159] on select "-- Weven Planning Portal Introduction (Booked Events) Corporate Lead Follow Up …" at bounding box center [289, 167] width 372 height 16
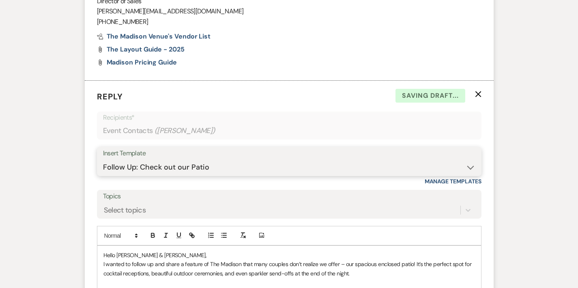
click at [164, 159] on select "-- Weven Planning Portal Introduction (Booked Events) Corporate Lead Follow Up …" at bounding box center [289, 167] width 372 height 16
select select "4271"
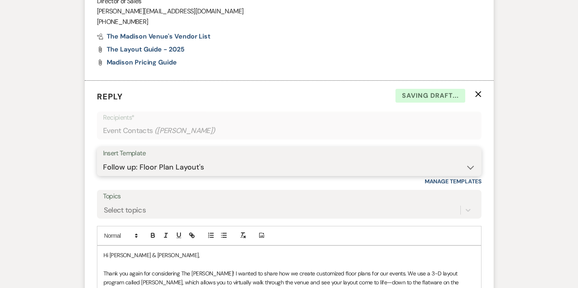
scroll to position [1287, 0]
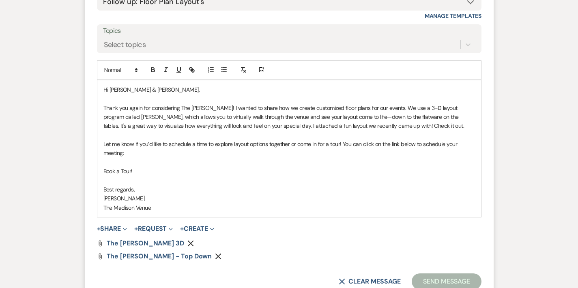
click at [477, 273] on button "Send Message" at bounding box center [446, 281] width 69 height 16
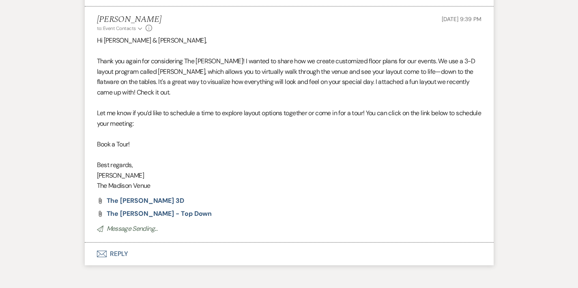
scroll to position [1185, 0]
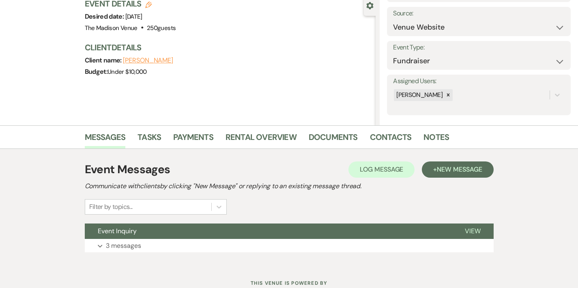
scroll to position [85, 0]
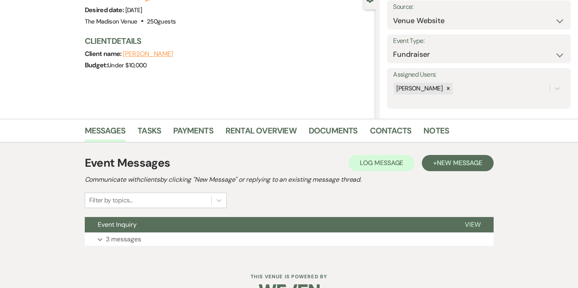
click at [370, 123] on li "Contacts" at bounding box center [397, 132] width 54 height 19
click at [370, 131] on link "Contacts" at bounding box center [391, 133] width 42 height 18
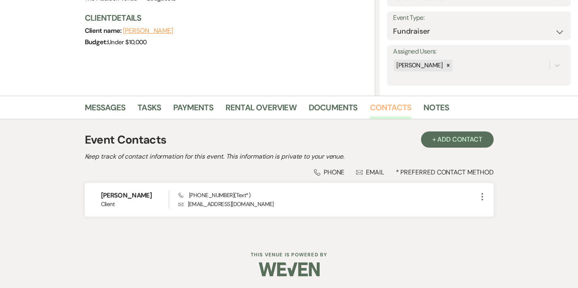
scroll to position [108, 0]
click at [89, 106] on link "Messages" at bounding box center [105, 110] width 41 height 18
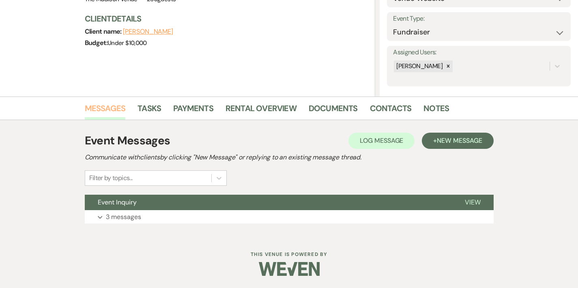
scroll to position [107, 0]
click at [268, 207] on button "Event Inquiry" at bounding box center [268, 202] width 367 height 15
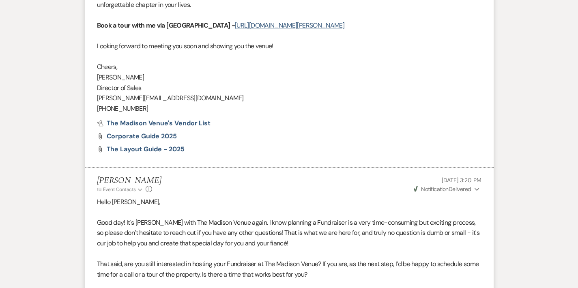
scroll to position [1163, 0]
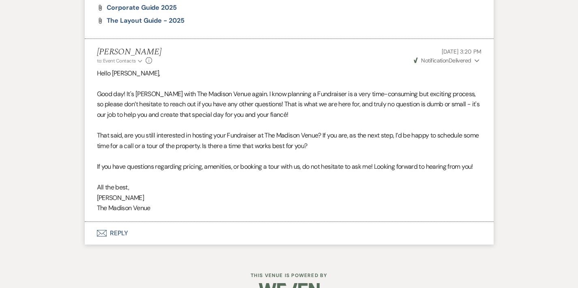
click at [90, 222] on button "Envelope Reply" at bounding box center [289, 233] width 409 height 23
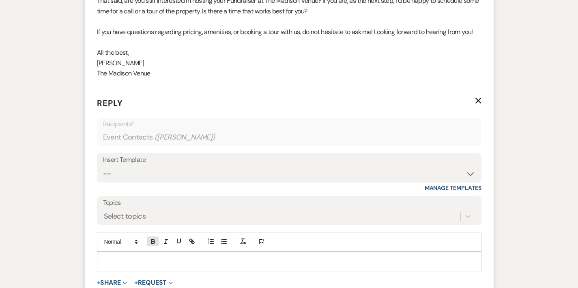
scroll to position [1304, 0]
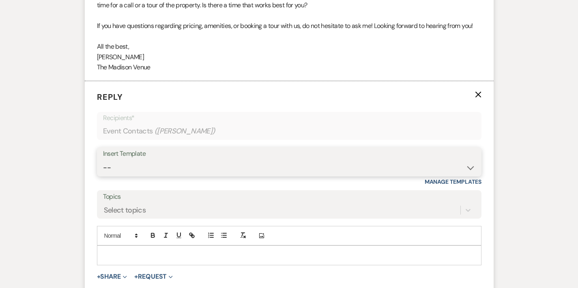
click at [154, 160] on select "-- Weven Planning Portal Introduction (Booked Events) Corporate Lead Follow Up …" at bounding box center [289, 168] width 372 height 16
select select "4302"
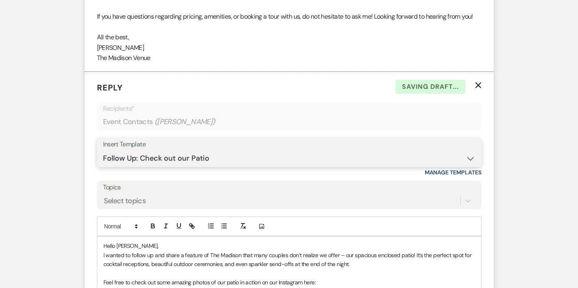
scroll to position [1472, 0]
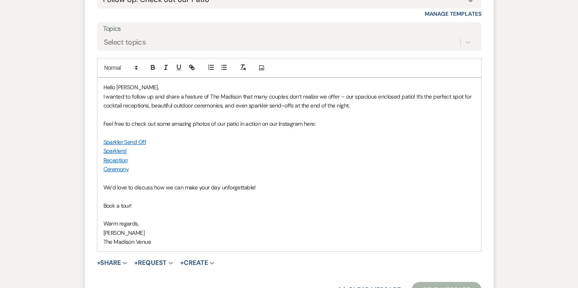
click at [469, 282] on button "Send Message" at bounding box center [446, 290] width 69 height 16
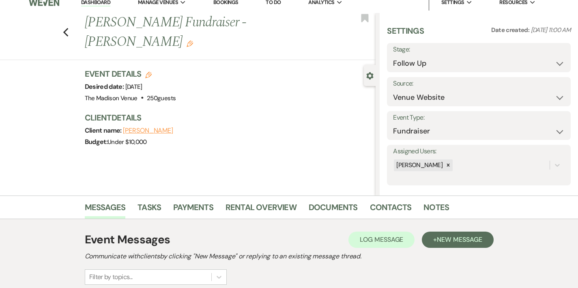
scroll to position [0, 0]
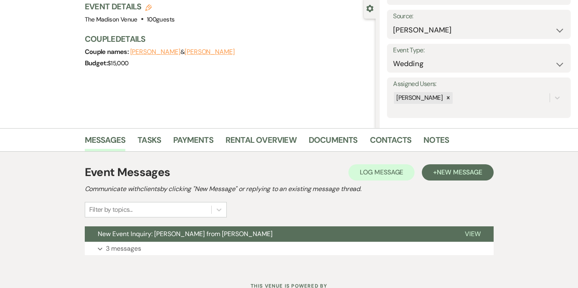
scroll to position [107, 0]
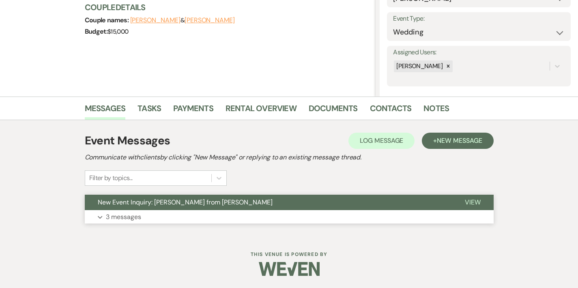
click at [221, 209] on button "New Event Inquiry: [PERSON_NAME] from [PERSON_NAME]" at bounding box center [268, 202] width 367 height 15
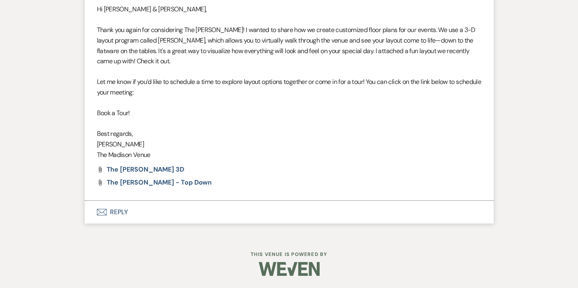
scroll to position [2123, 0]
click at [108, 214] on button "Envelope Reply" at bounding box center [289, 212] width 409 height 23
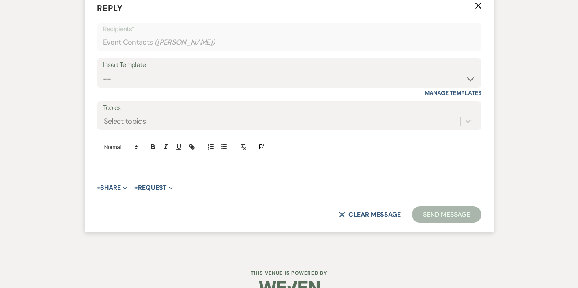
scroll to position [2349, 0]
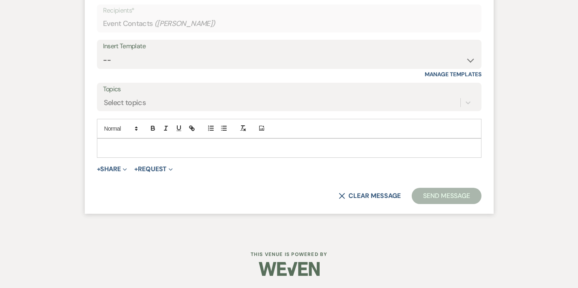
click at [119, 46] on div "Insert Template" at bounding box center [289, 47] width 372 height 12
click at [121, 58] on select "-- Weven Planning Portal Introduction (Booked Events) Corporate Lead Follow Up …" at bounding box center [289, 60] width 372 height 16
select select "4302"
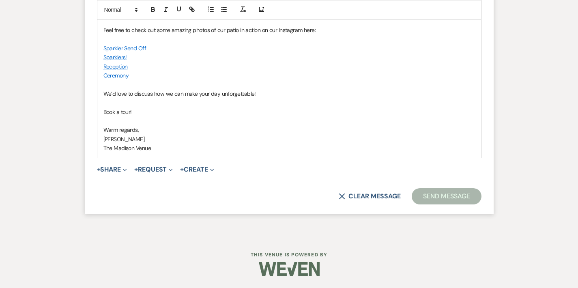
click at [452, 196] on button "Send Message" at bounding box center [446, 196] width 69 height 16
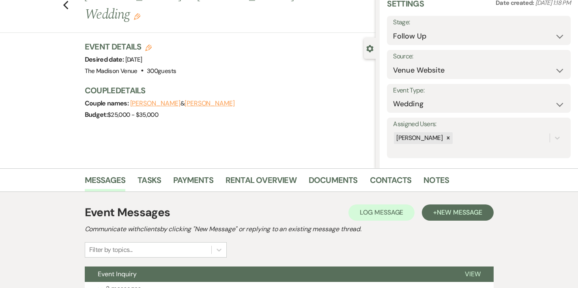
scroll to position [42, 0]
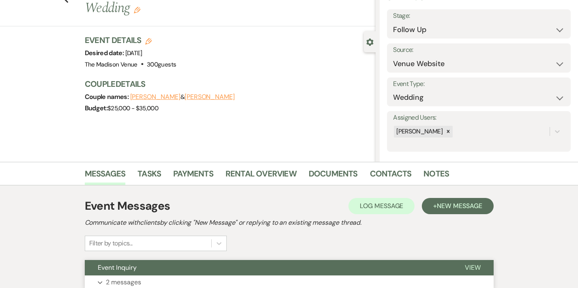
click at [168, 264] on button "Event Inquiry" at bounding box center [268, 267] width 367 height 15
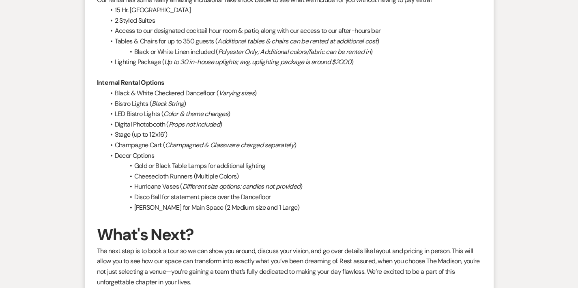
scroll to position [1053, 0]
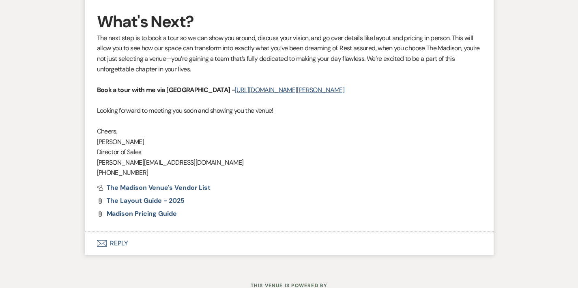
click at [96, 232] on button "Envelope Reply" at bounding box center [289, 243] width 409 height 23
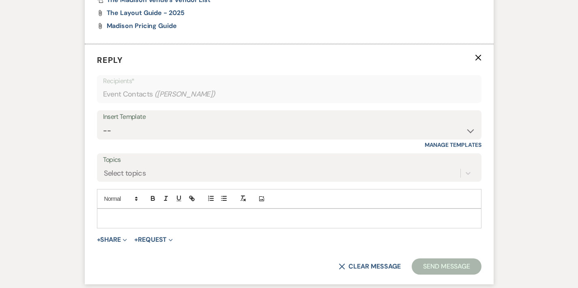
scroll to position [1280, 0]
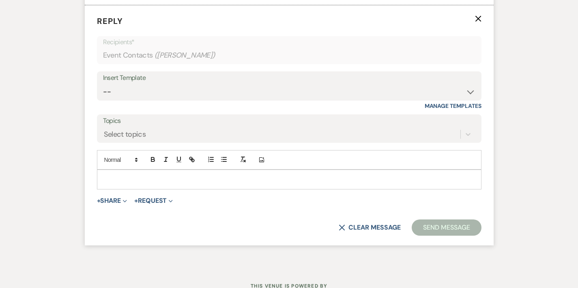
click at [166, 75] on div "Insert Template -- Weven Planning Portal Introduction (Booked Events) Corporate…" at bounding box center [289, 90] width 385 height 38
click at [172, 84] on select "-- Weven Planning Portal Introduction (Booked Events) Corporate Lead Follow Up …" at bounding box center [289, 92] width 372 height 16
select select "4271"
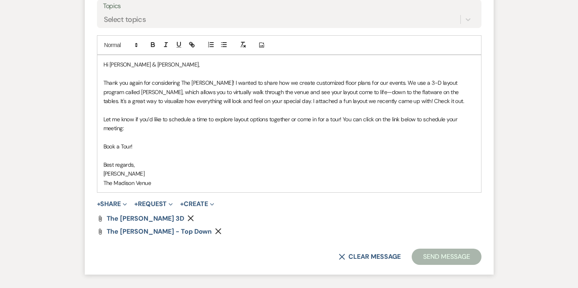
scroll to position [1415, 0]
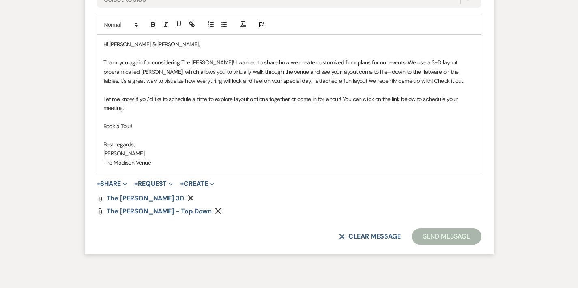
click at [481, 228] on button "Send Message" at bounding box center [446, 236] width 69 height 16
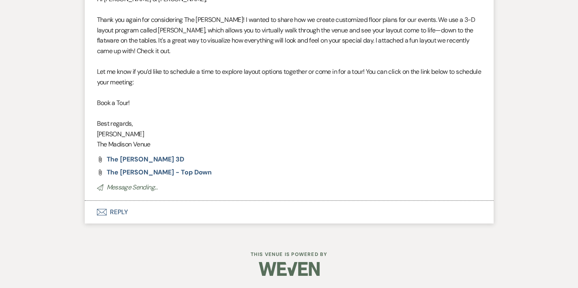
scroll to position [1268, 0]
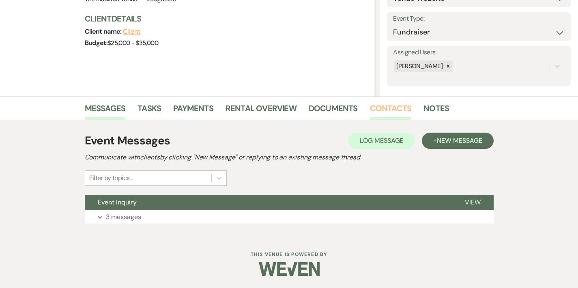
click at [370, 103] on link "Contacts" at bounding box center [391, 111] width 42 height 18
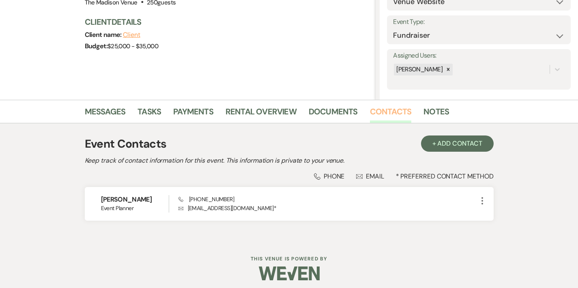
scroll to position [103, 0]
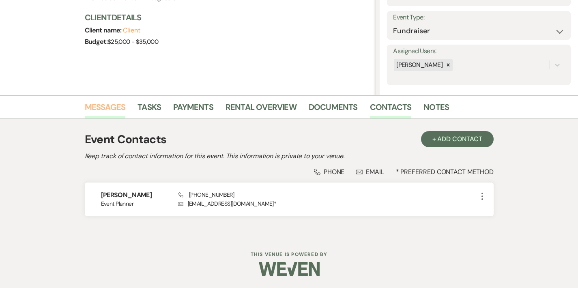
click at [85, 109] on link "Messages" at bounding box center [105, 110] width 41 height 18
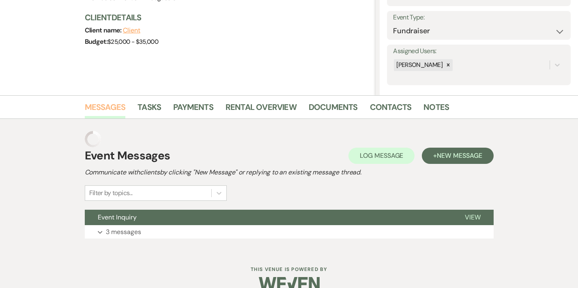
scroll to position [107, 0]
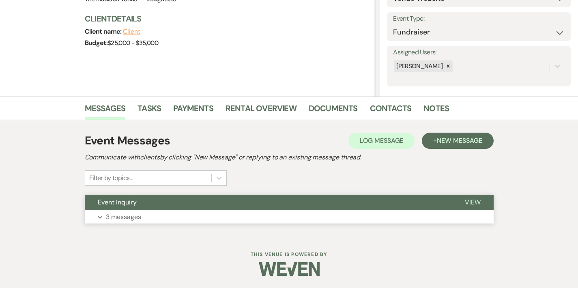
click at [246, 206] on button "Event Inquiry" at bounding box center [268, 202] width 367 height 15
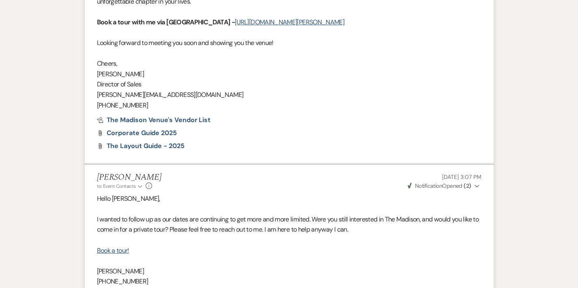
scroll to position [1163, 0]
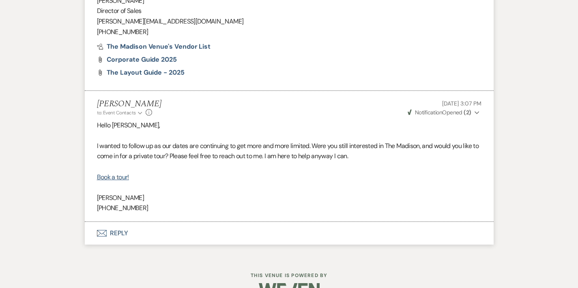
click at [88, 222] on button "Envelope Reply" at bounding box center [289, 233] width 409 height 23
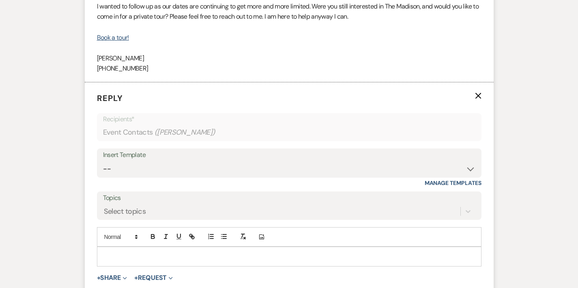
scroll to position [1304, 0]
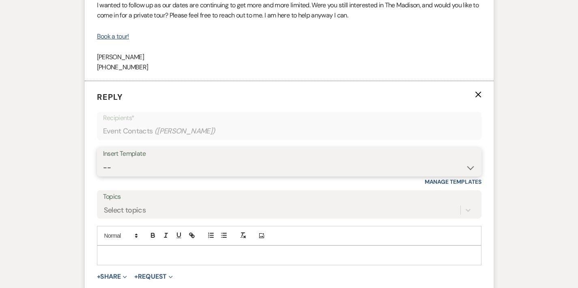
click at [125, 160] on select "-- Weven Planning Portal Introduction (Booked Events) Corporate Lead Follow Up …" at bounding box center [289, 168] width 372 height 16
select select "4306"
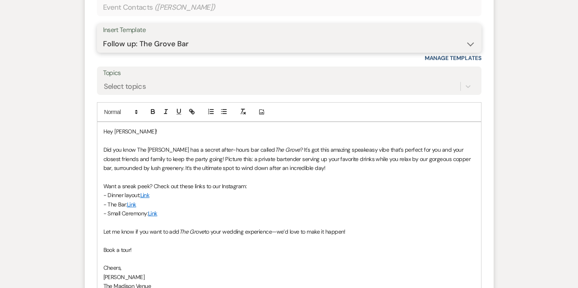
scroll to position [1518, 0]
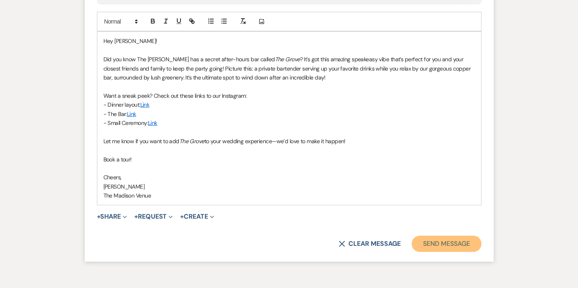
click at [481, 236] on button "Send Message" at bounding box center [446, 244] width 69 height 16
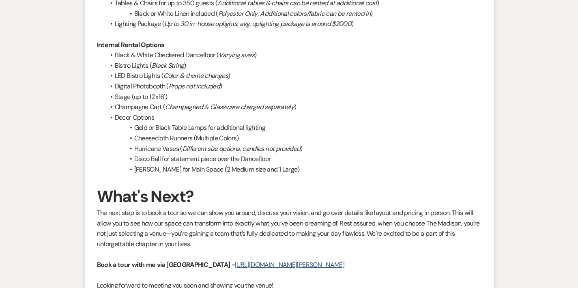
scroll to position [0, 0]
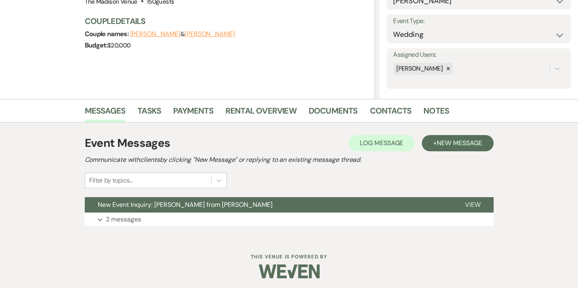
scroll to position [98, 0]
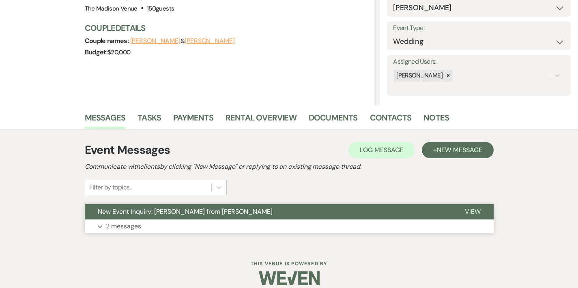
click at [249, 207] on button "New Event Inquiry: Julia C from Zola" at bounding box center [268, 211] width 367 height 15
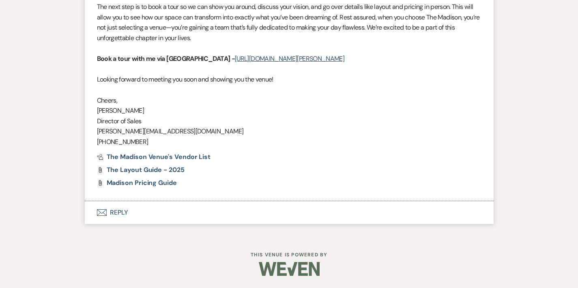
scroll to position [1936, 0]
click at [87, 210] on button "Envelope Reply" at bounding box center [289, 212] width 409 height 23
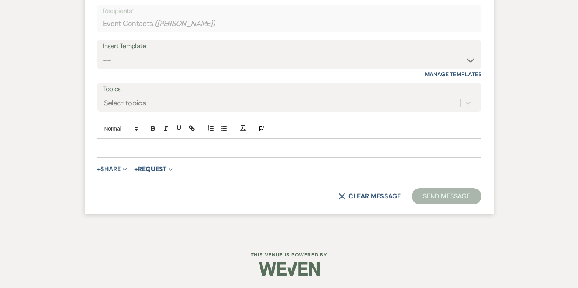
scroll to position [2076, 0]
click at [166, 68] on select "-- Weven Planning Portal Introduction (Booked Events) Corporate Lead Follow Up …" at bounding box center [289, 60] width 372 height 16
select select "4302"
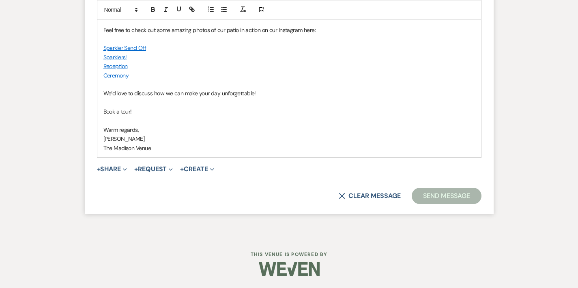
scroll to position [2317, 0]
click at [456, 196] on button "Send Message" at bounding box center [446, 196] width 69 height 16
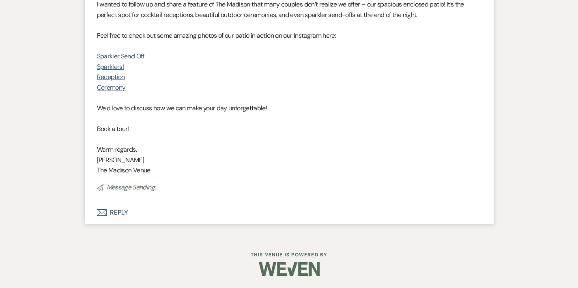
scroll to position [2177, 0]
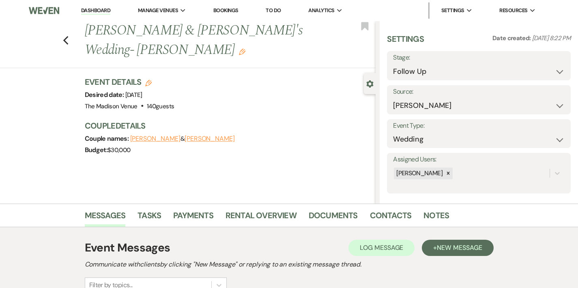
scroll to position [145, 0]
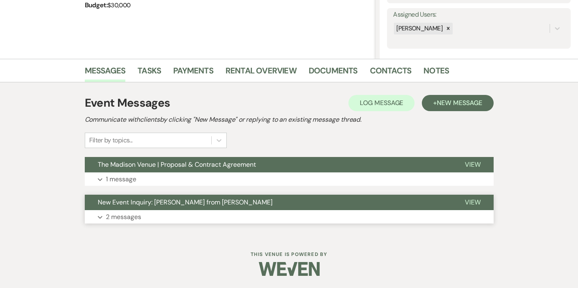
click at [252, 200] on button "New Event Inquiry: [PERSON_NAME] from [PERSON_NAME]" at bounding box center [268, 202] width 367 height 15
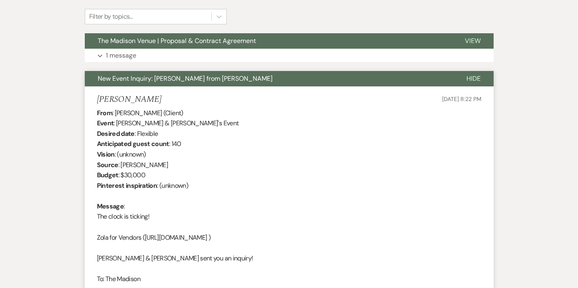
scroll to position [267, 0]
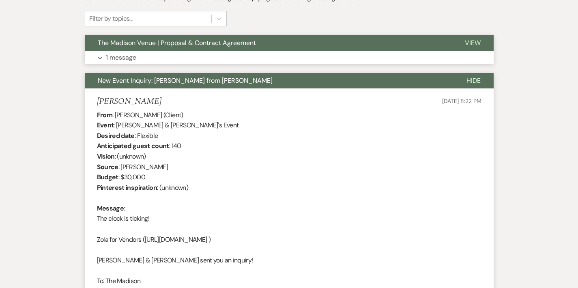
click at [249, 42] on button "The Madison Venue | Proposal & Contract Agreement" at bounding box center [268, 42] width 367 height 15
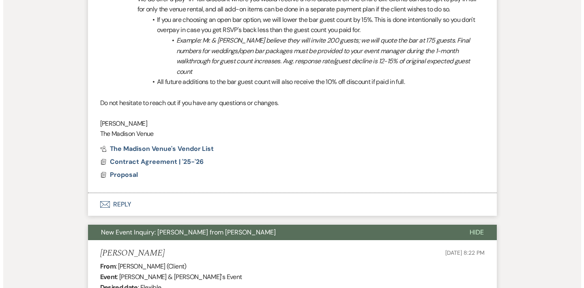
scroll to position [560, 0]
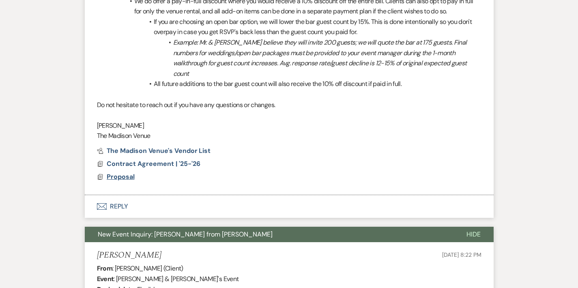
click at [107, 172] on span "Proposal" at bounding box center [121, 176] width 28 height 9
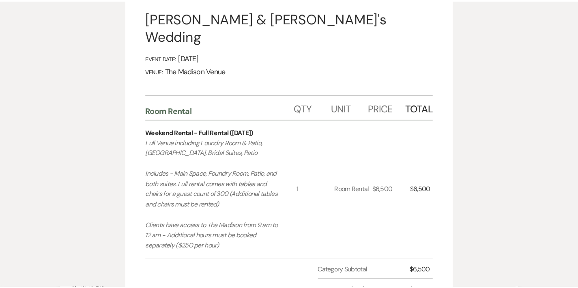
scroll to position [0, 0]
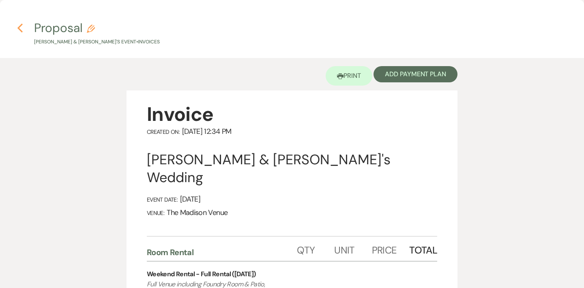
click at [19, 27] on use "button" at bounding box center [19, 28] width 5 height 9
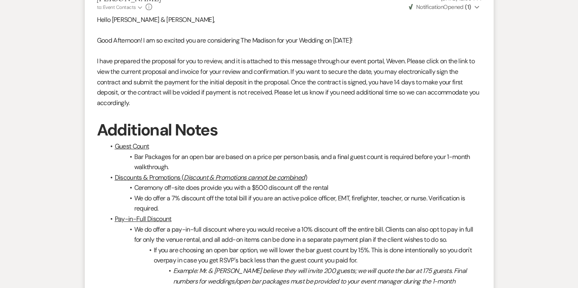
scroll to position [486, 0]
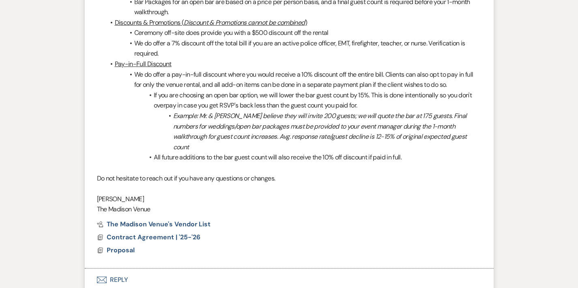
click at [94, 269] on button "Envelope Reply" at bounding box center [289, 280] width 409 height 23
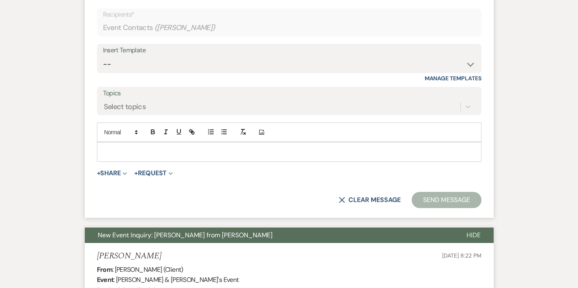
scroll to position [789, 0]
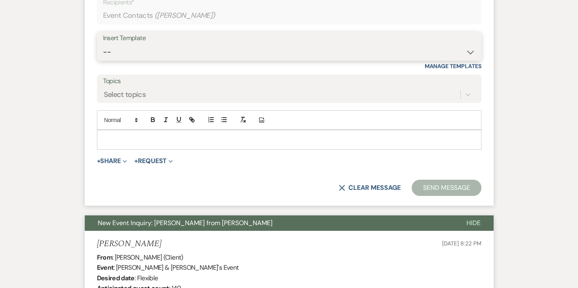
click at [123, 44] on select "-- Weven Planning Portal Introduction (Booked Events) Corporate Lead Follow Up …" at bounding box center [289, 52] width 372 height 16
select select "3684"
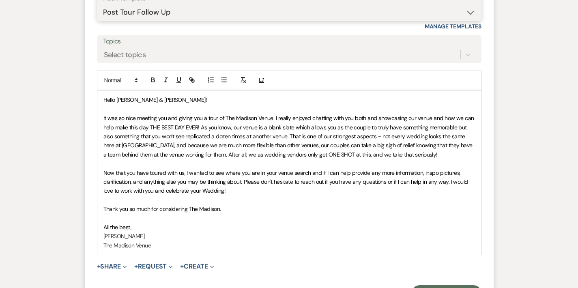
scroll to position [835, 0]
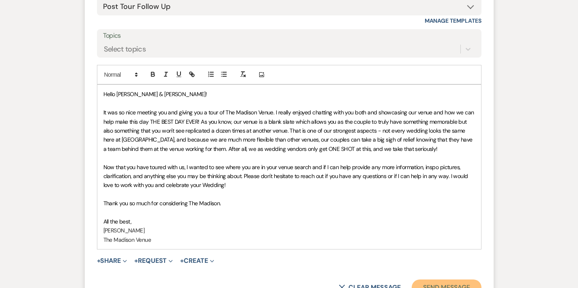
click at [455, 280] on button "Send Message" at bounding box center [446, 288] width 69 height 16
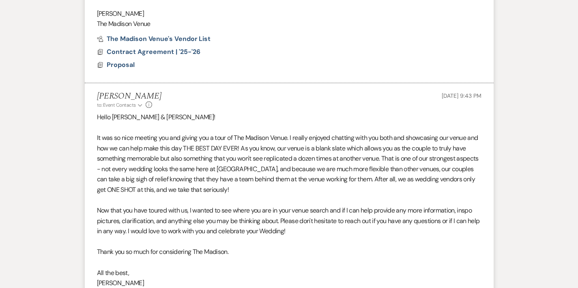
scroll to position [0, 0]
